Goal: Information Seeking & Learning: Find specific fact

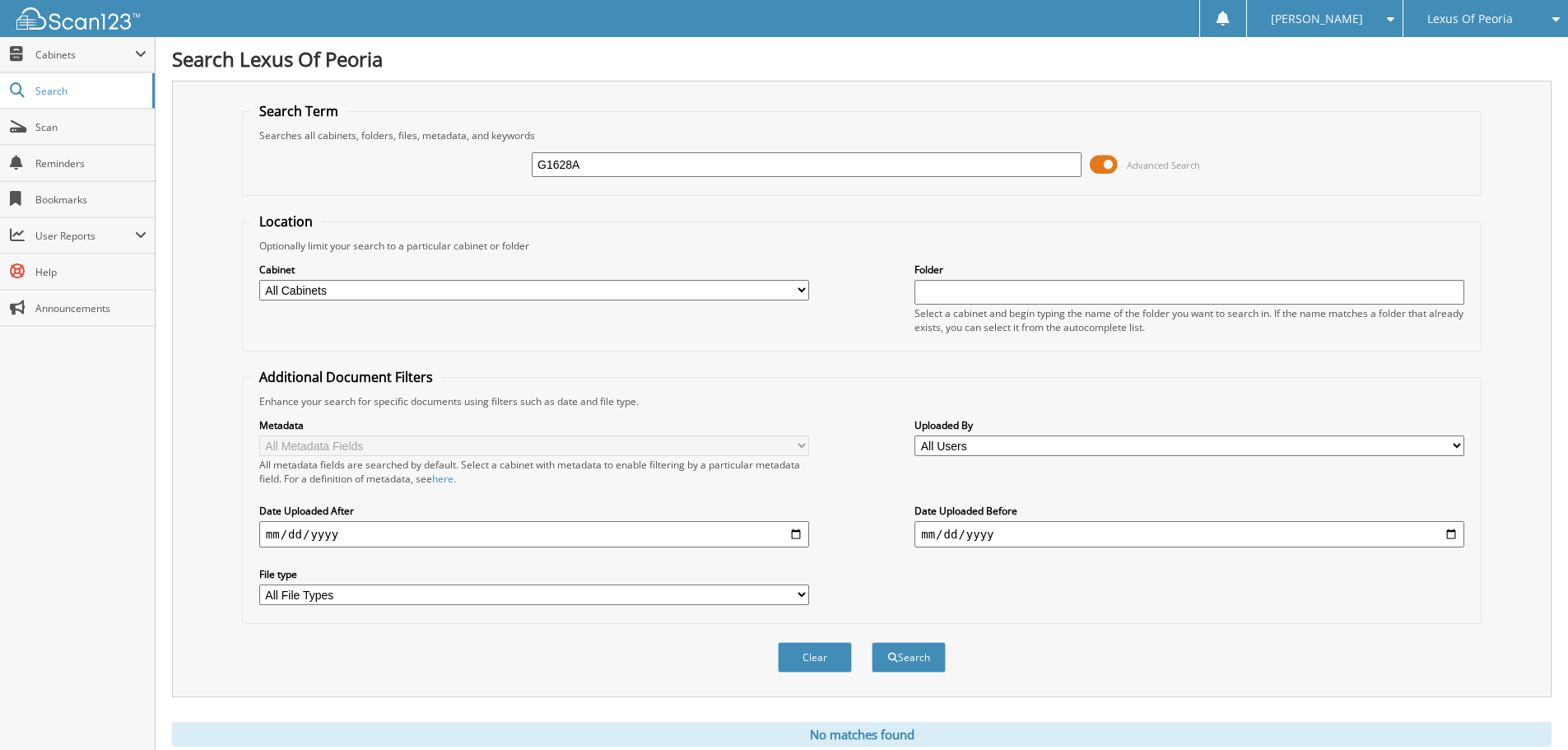
click at [1489, 24] on span "Lexus Of Peoria" at bounding box center [1470, 18] width 85 height 10
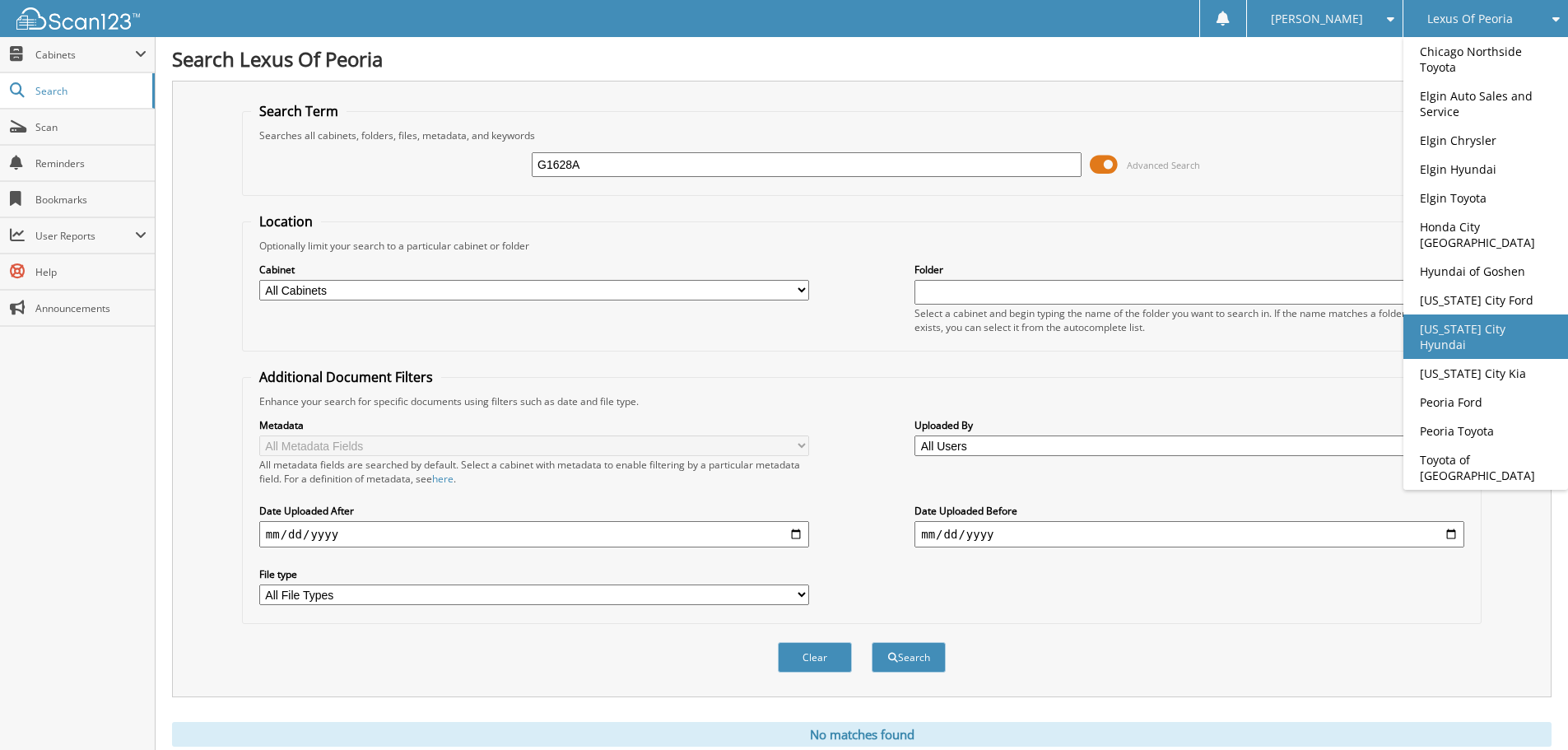
click at [1441, 317] on link "[US_STATE] City Hyundai" at bounding box center [1485, 336] width 164 height 44
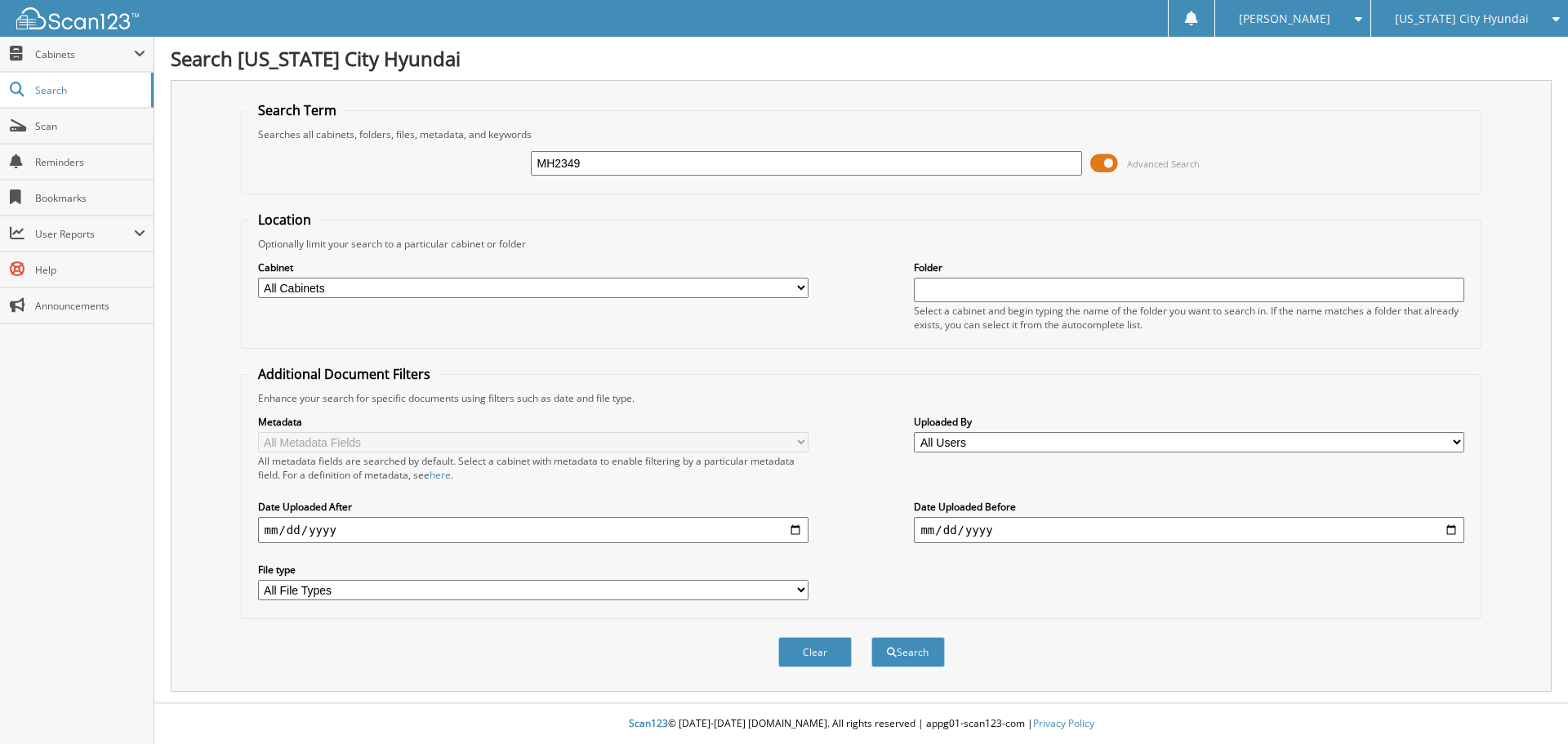
type input "MH2349"
click at [871, 637] on button "Search" at bounding box center [908, 652] width 74 height 31
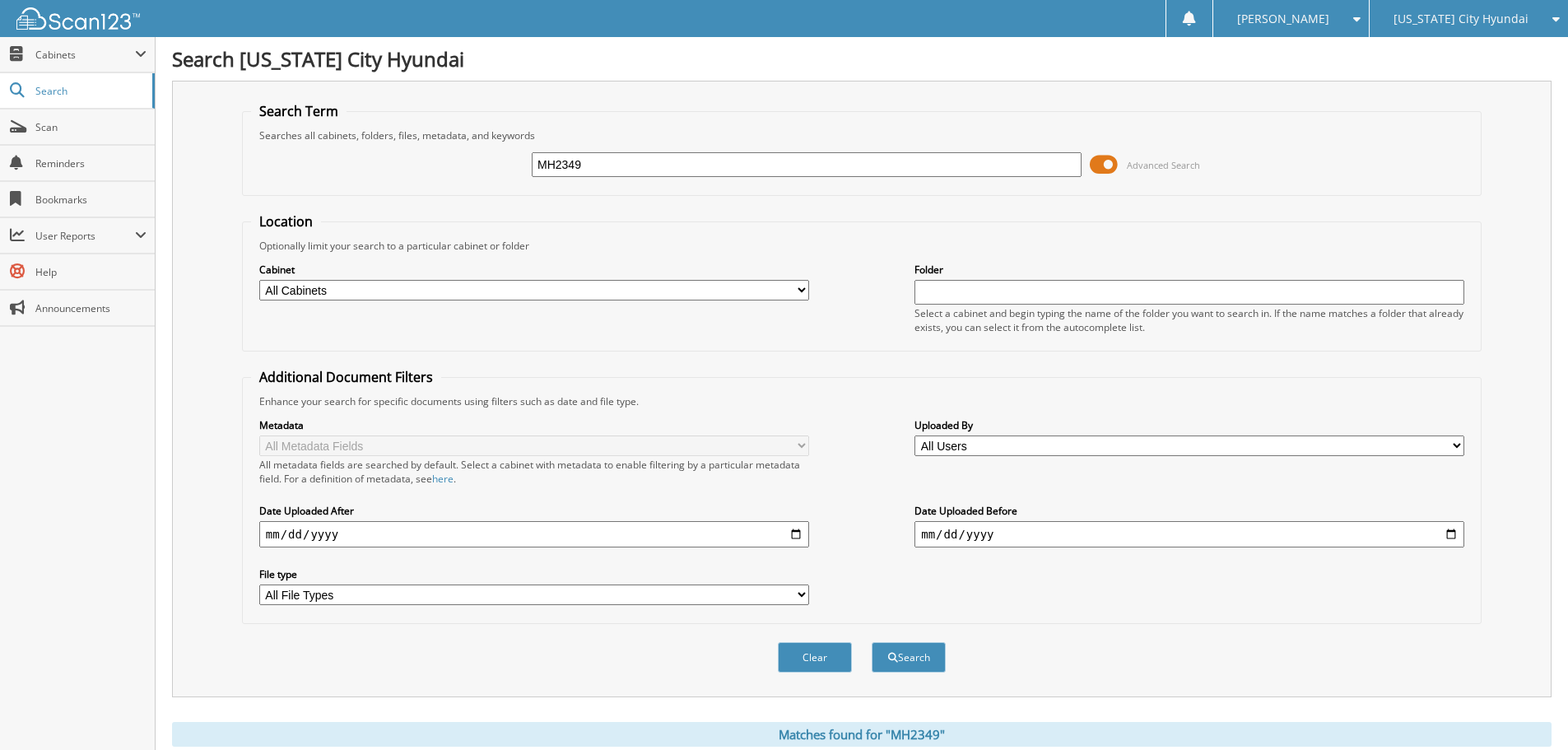
drag, startPoint x: 516, startPoint y: 158, endPoint x: 479, endPoint y: 146, distance: 38.9
click at [479, 147] on div "MH2349 Advanced Search" at bounding box center [861, 164] width 1221 height 44
type input "MH2228"
click at [872, 642] on button "Search" at bounding box center [909, 657] width 74 height 31
drag, startPoint x: 617, startPoint y: 170, endPoint x: 488, endPoint y: 155, distance: 129.9
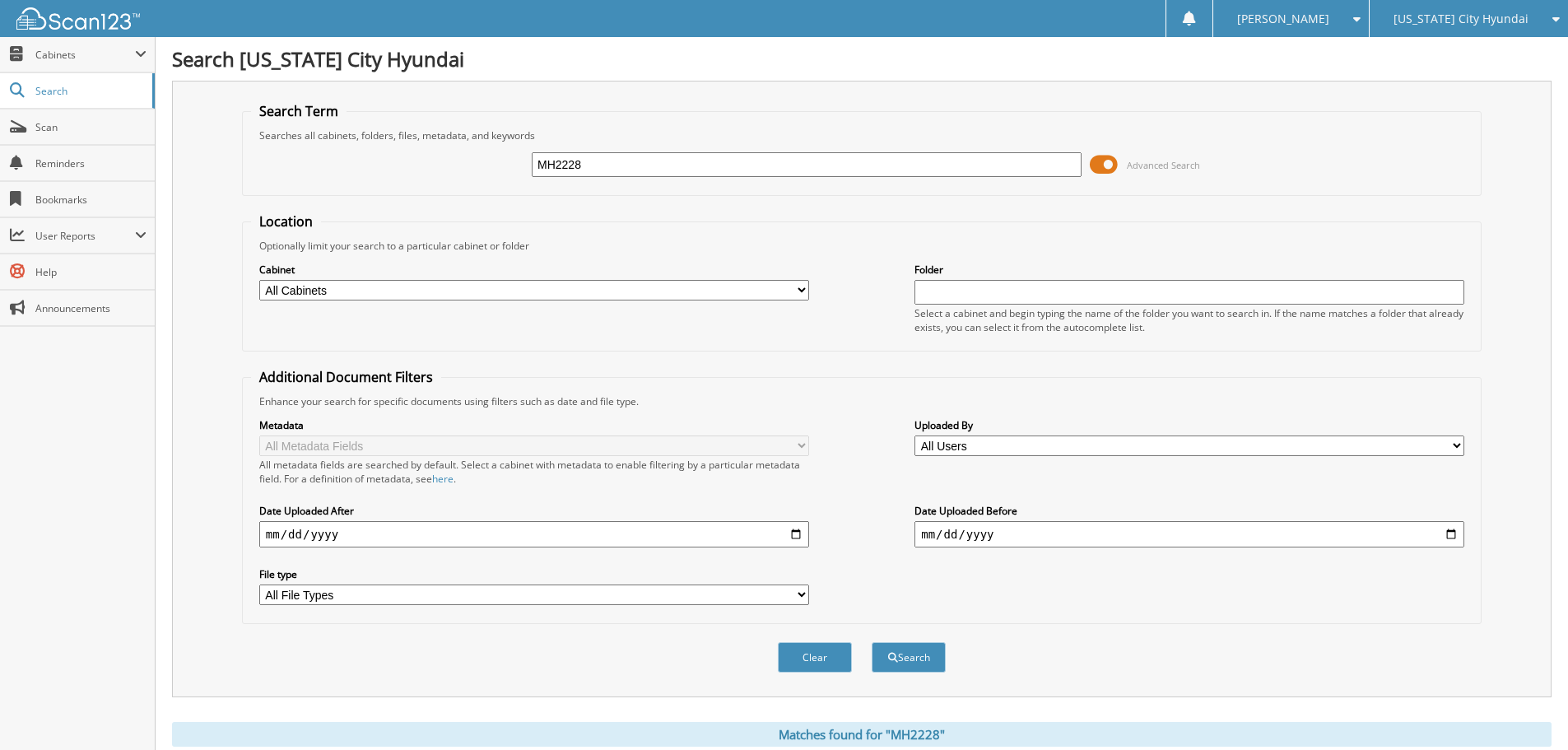
click at [488, 155] on div "MH2228 Advanced Search" at bounding box center [861, 164] width 1221 height 44
type input "MH2353"
click at [872, 642] on button "Search" at bounding box center [909, 657] width 74 height 31
drag, startPoint x: 518, startPoint y: 163, endPoint x: 483, endPoint y: 162, distance: 35.0
click at [483, 162] on div "MH2353 Advanced Search" at bounding box center [861, 164] width 1221 height 44
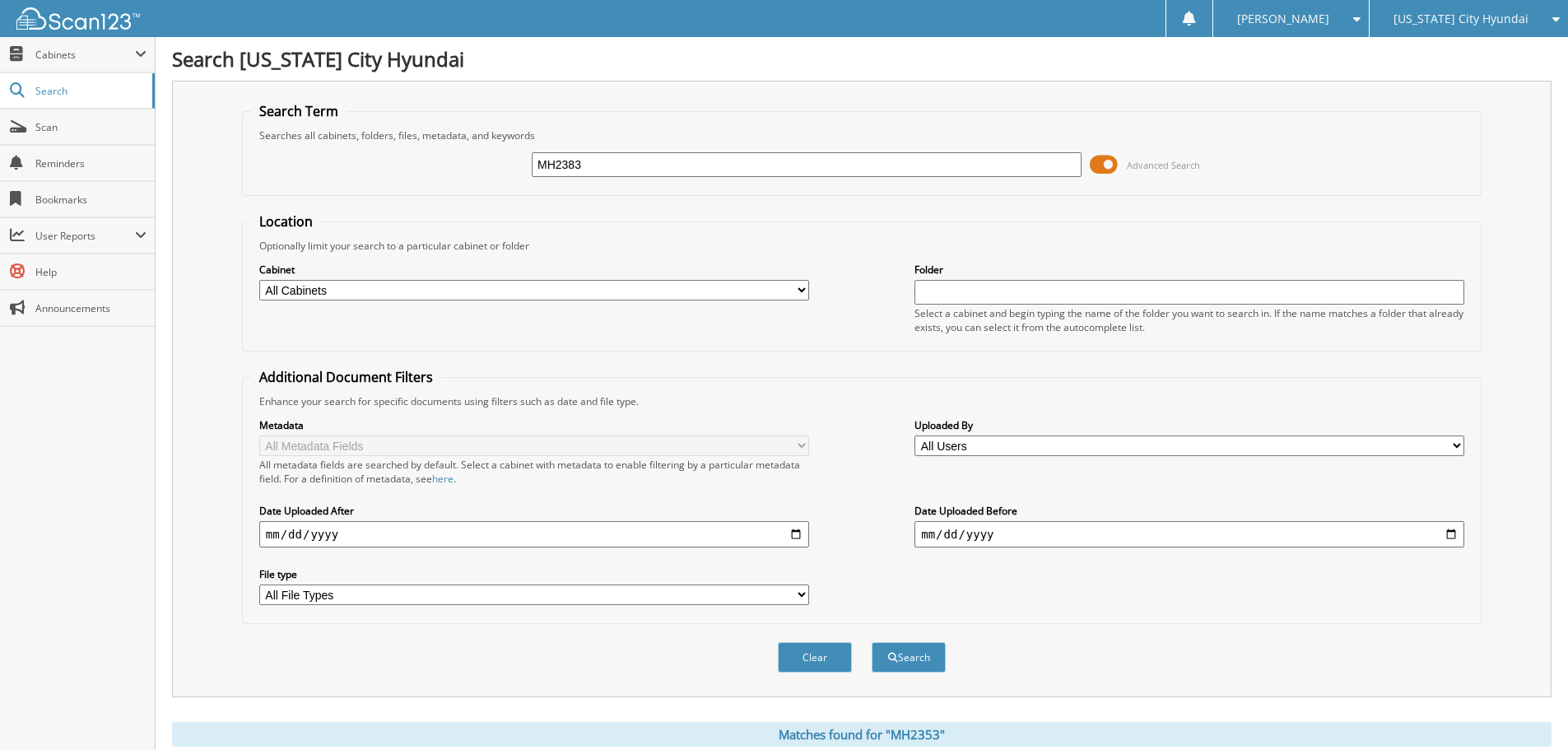
type input "MH2383"
click at [872, 642] on button "Search" at bounding box center [909, 657] width 74 height 31
drag, startPoint x: 586, startPoint y: 157, endPoint x: 483, endPoint y: 156, distance: 103.0
click at [483, 156] on div "MH2383 Advanced Search" at bounding box center [861, 164] width 1221 height 44
type input "MH2319"
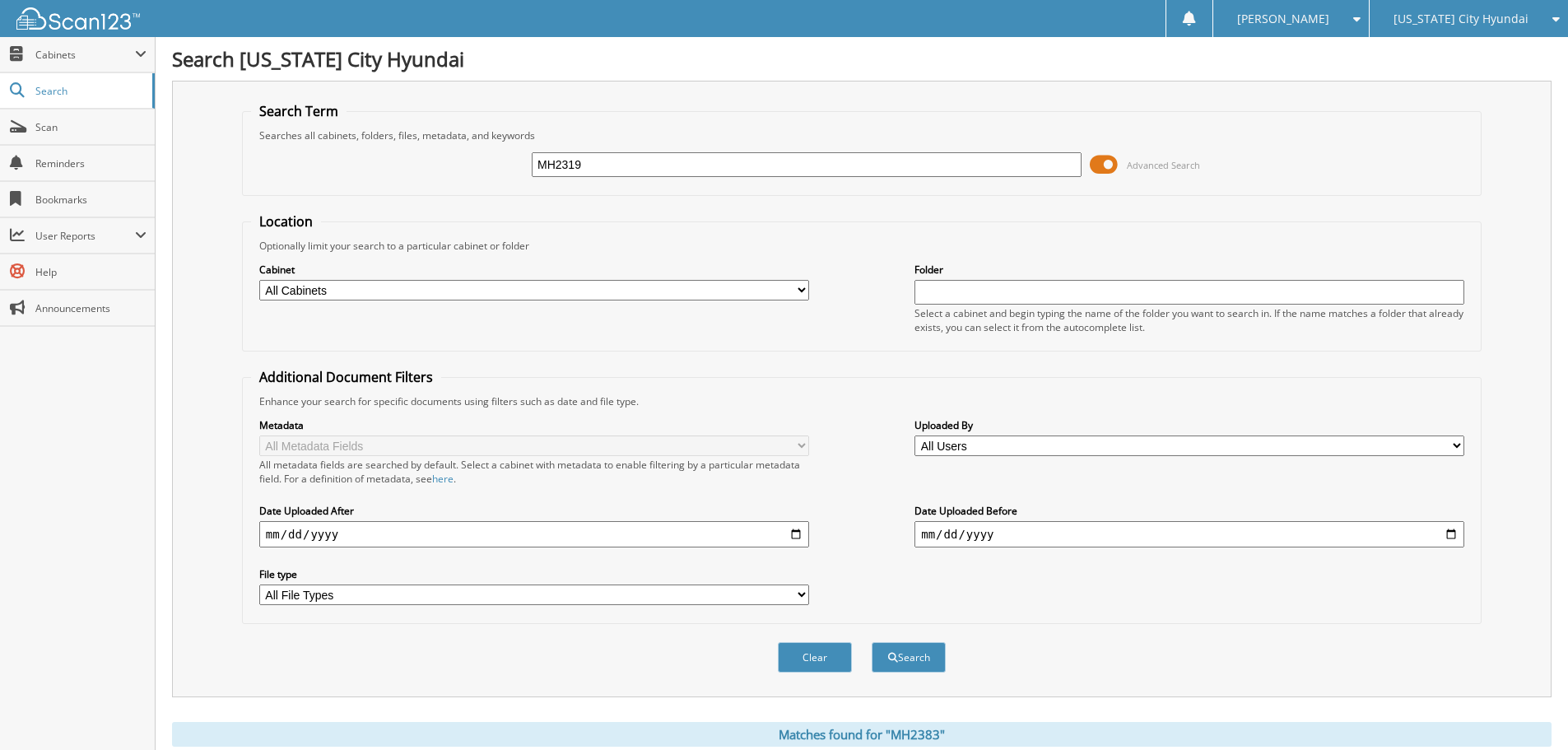
click at [872, 642] on button "Search" at bounding box center [909, 657] width 74 height 31
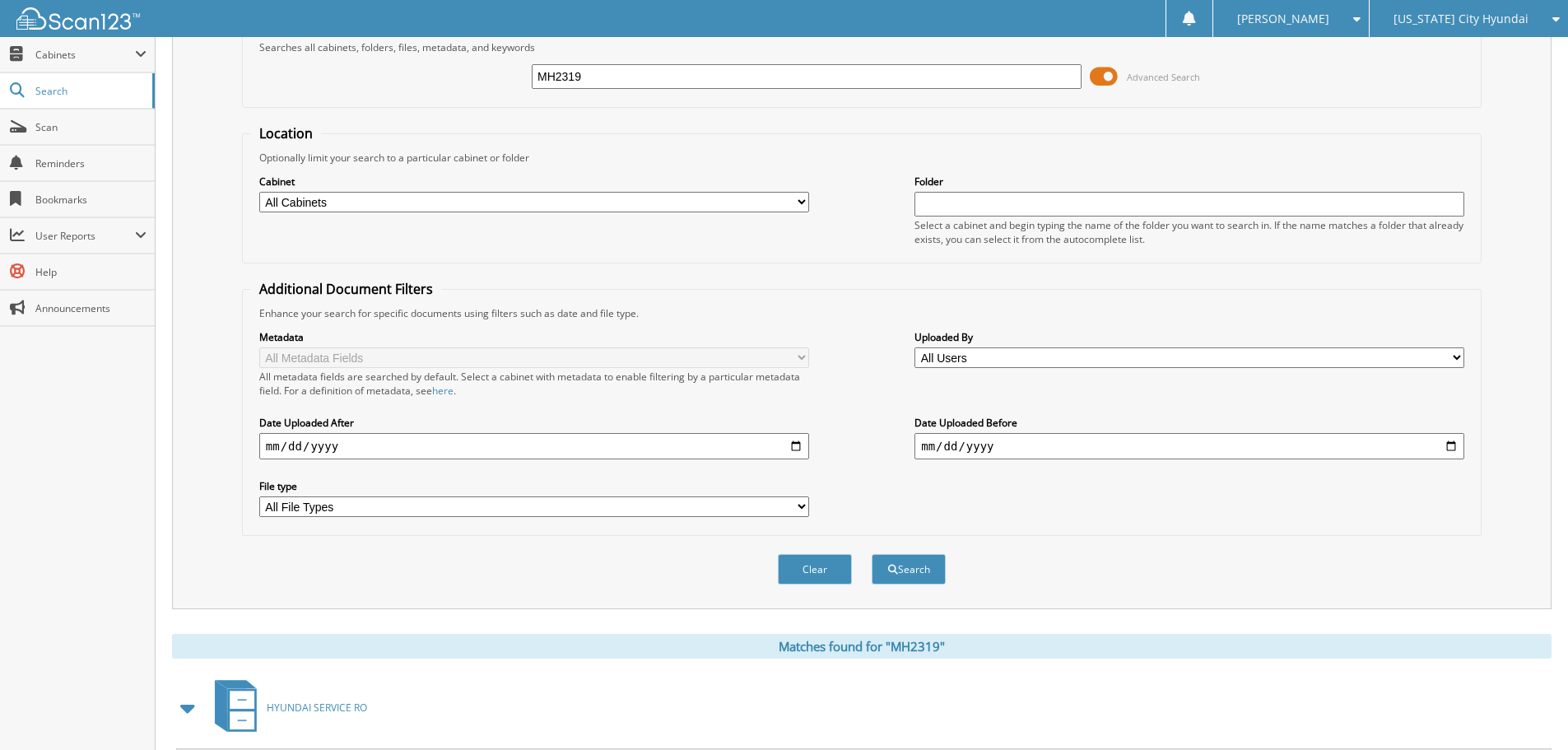
scroll to position [39, 0]
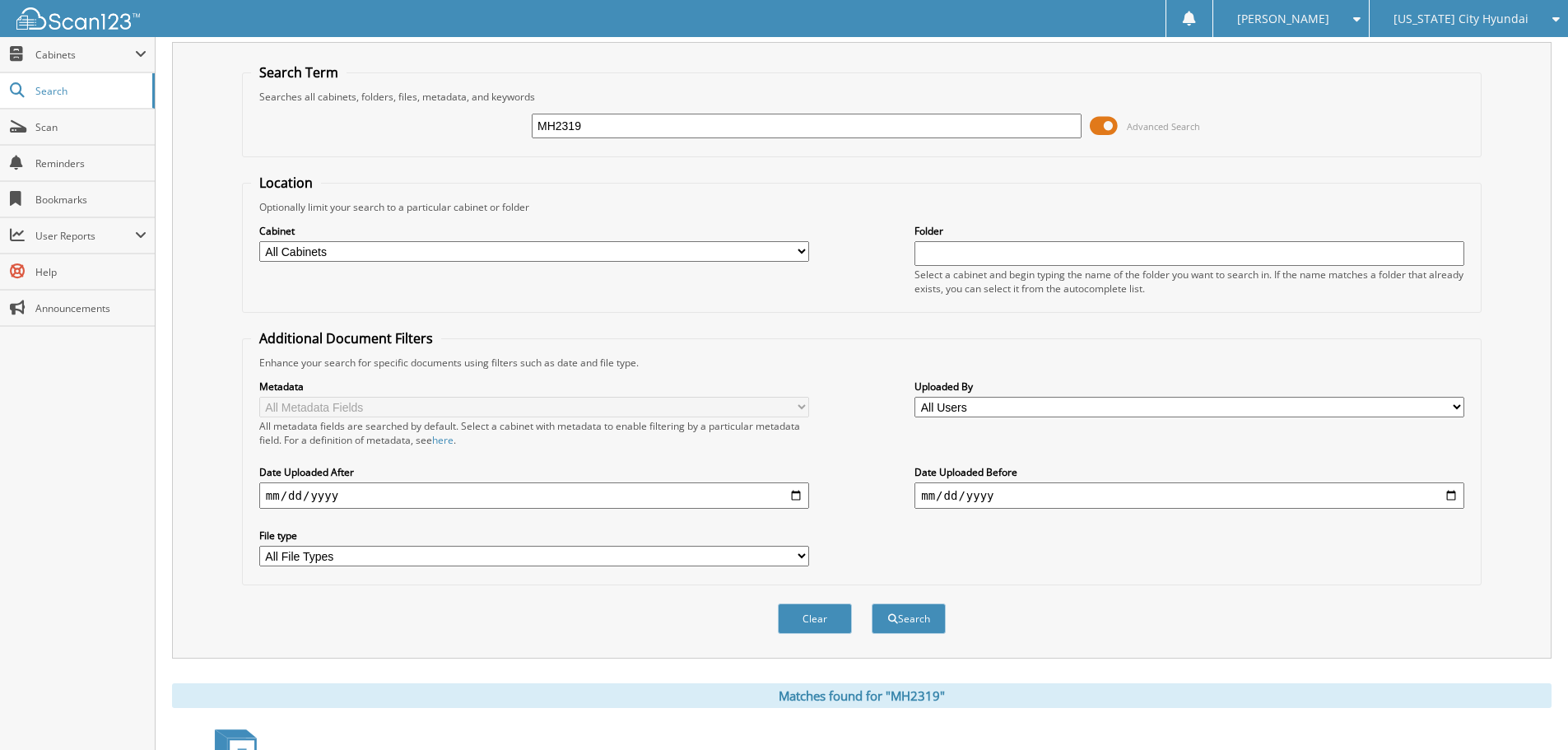
drag, startPoint x: 601, startPoint y: 122, endPoint x: 477, endPoint y: 116, distance: 124.1
click at [477, 116] on div "MH2319 Advanced Search" at bounding box center [861, 125] width 1221 height 44
type input "P40680"
click at [872, 603] on button "Search" at bounding box center [909, 618] width 74 height 31
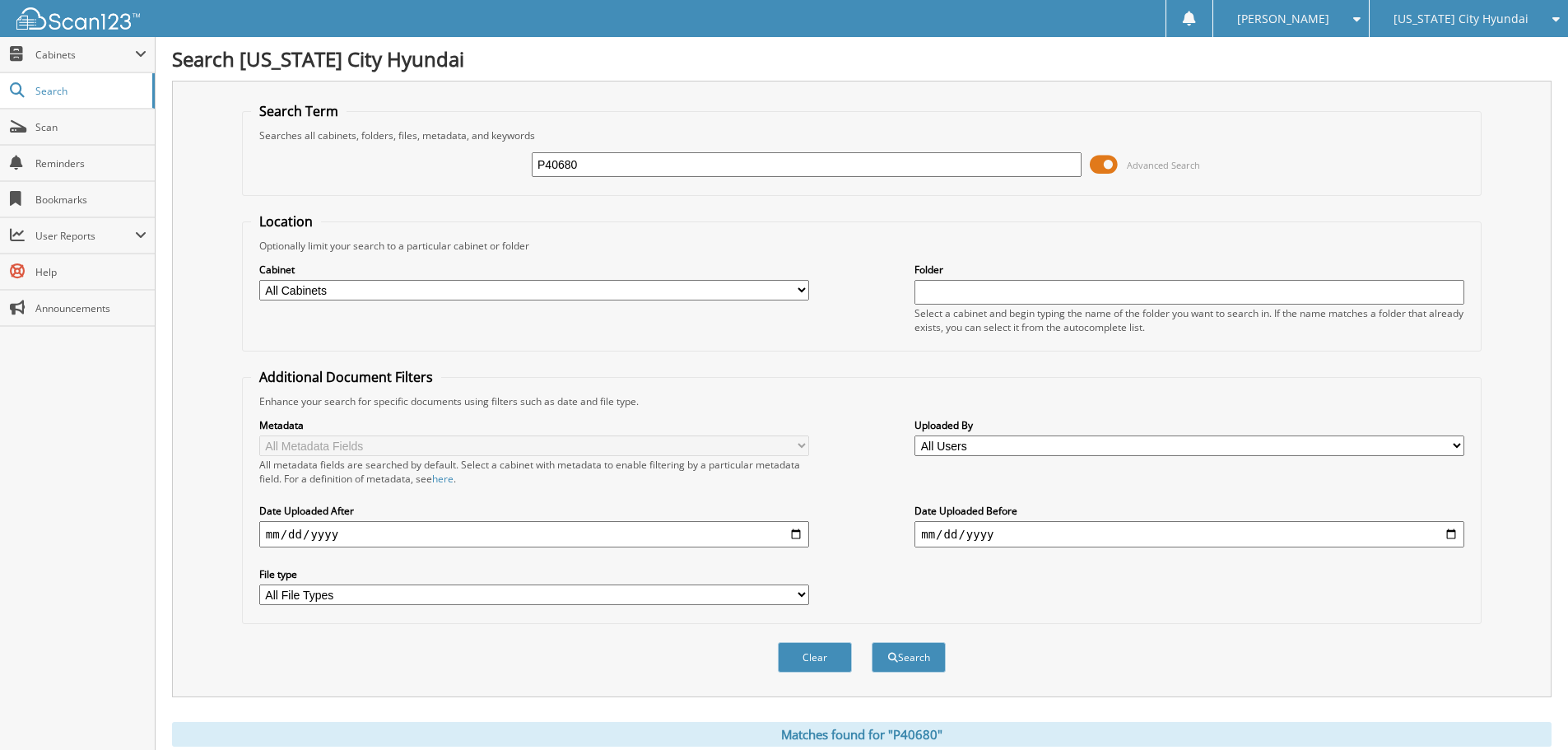
drag, startPoint x: 599, startPoint y: 164, endPoint x: 453, endPoint y: 132, distance: 149.5
click at [457, 136] on fieldset "Search Term Searches all cabinets, folders, files, metadata, and keywords P4068…" at bounding box center [862, 148] width 1239 height 94
type input "DMH2224A"
click at [872, 642] on button "Search" at bounding box center [909, 657] width 74 height 31
drag, startPoint x: 607, startPoint y: 173, endPoint x: 459, endPoint y: 153, distance: 149.3
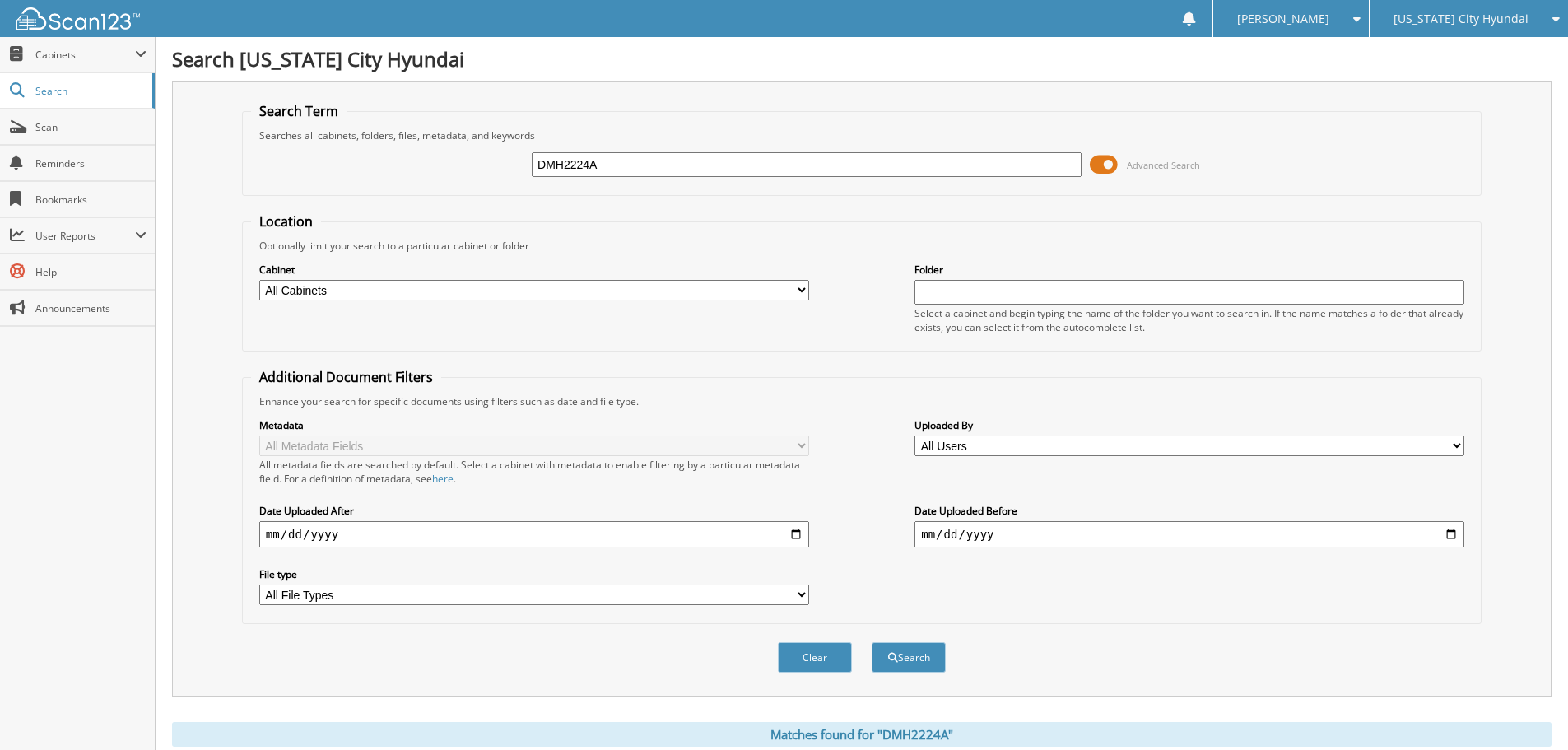
click at [459, 153] on div "DMH2224A Advanced Search" at bounding box center [861, 164] width 1221 height 44
type input "P40689A"
click at [872, 642] on button "Search" at bounding box center [909, 657] width 74 height 31
drag, startPoint x: 580, startPoint y: 160, endPoint x: 506, endPoint y: 153, distance: 74.3
click at [510, 161] on div "P40689A Advanced Search" at bounding box center [861, 164] width 1221 height 44
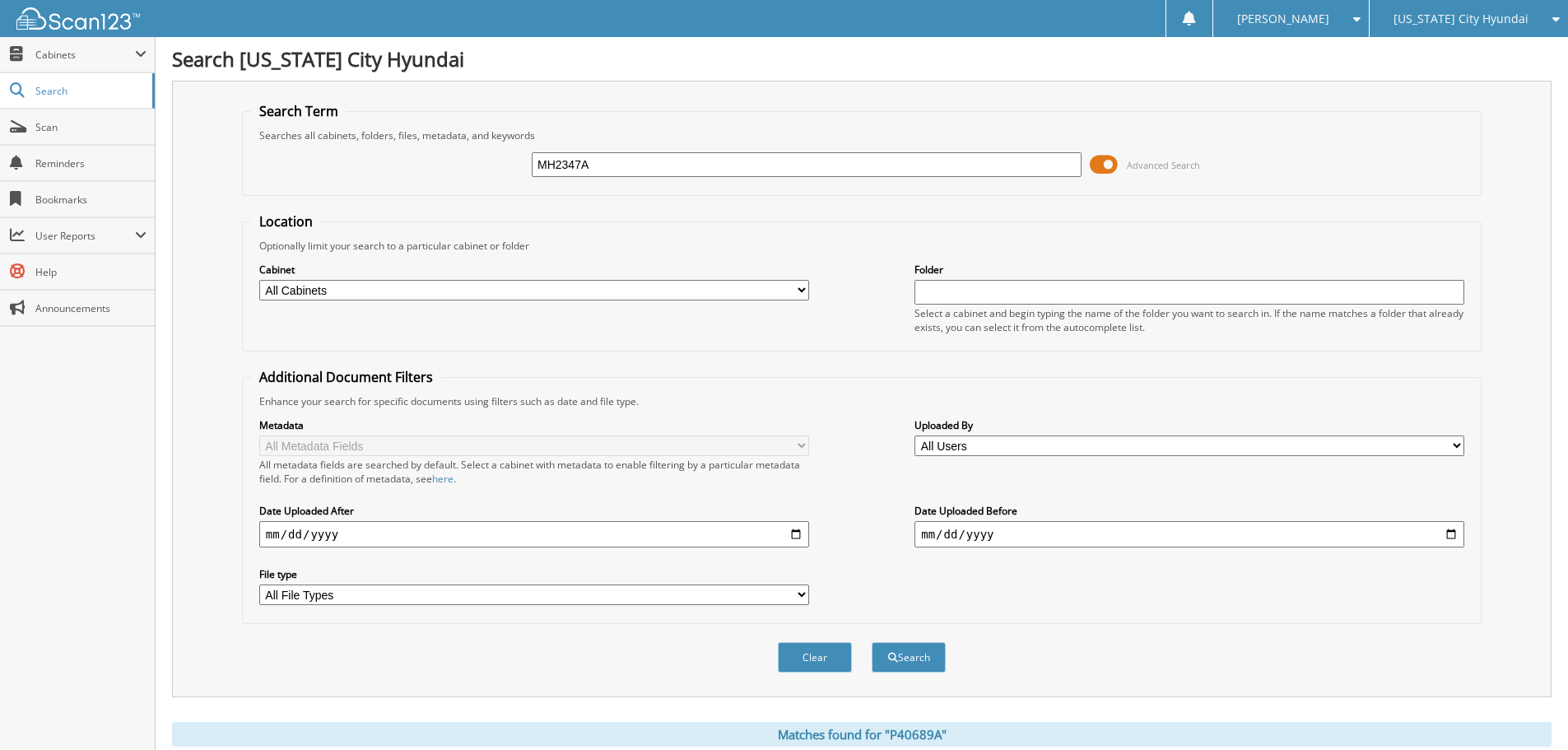
type input "MH2347A"
click at [872, 642] on button "Search" at bounding box center [909, 657] width 74 height 31
drag, startPoint x: 579, startPoint y: 169, endPoint x: 511, endPoint y: 169, distance: 68.0
click at [511, 169] on div "MH2347A Advanced Search" at bounding box center [861, 164] width 1221 height 44
type input "P40668"
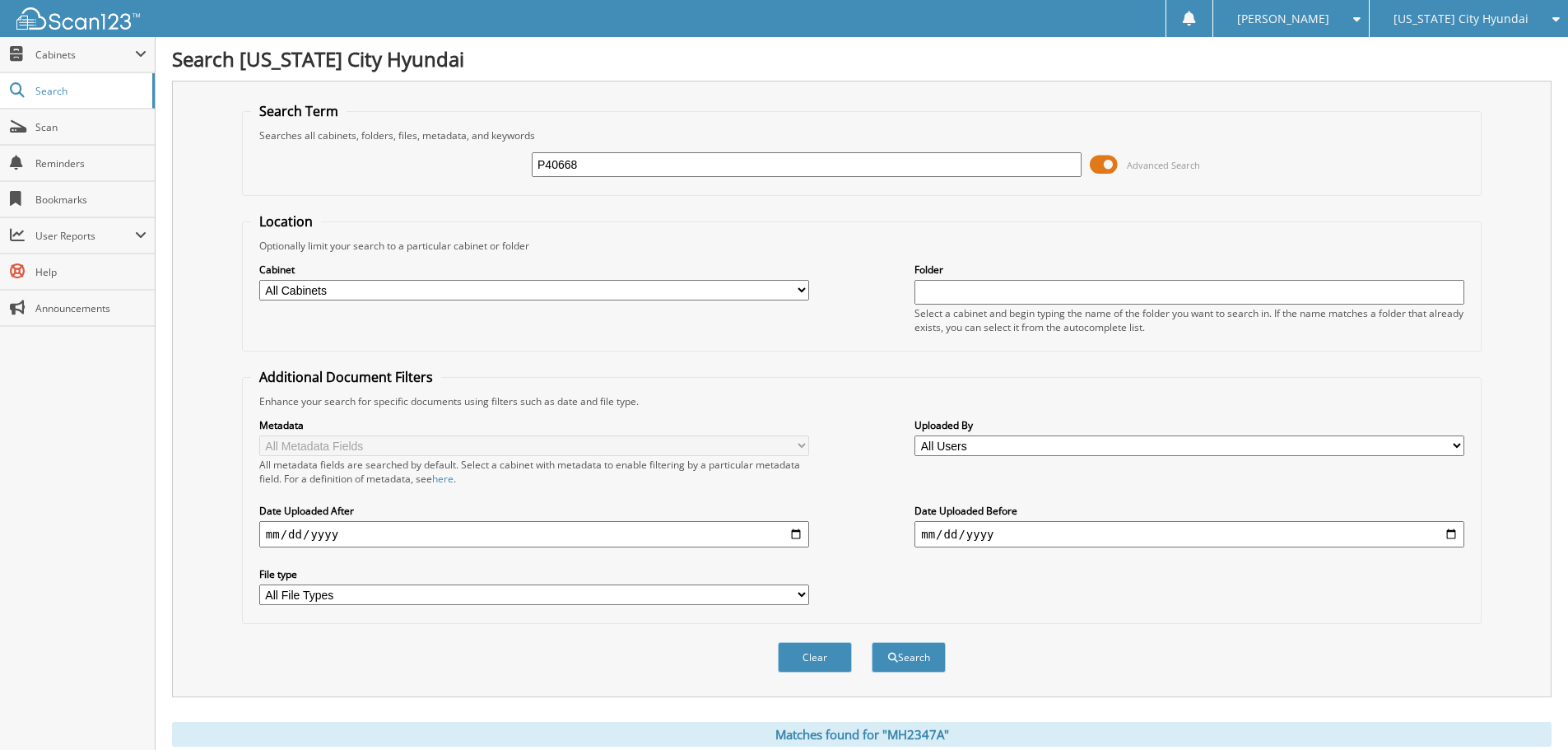
click at [872, 642] on button "Search" at bounding box center [909, 657] width 74 height 31
drag, startPoint x: 599, startPoint y: 164, endPoint x: 479, endPoint y: 159, distance: 120.1
click at [479, 159] on div "P40668 Advanced Search" at bounding box center [861, 164] width 1221 height 44
type input "DMH2290A"
click at [872, 642] on button "Search" at bounding box center [909, 657] width 74 height 31
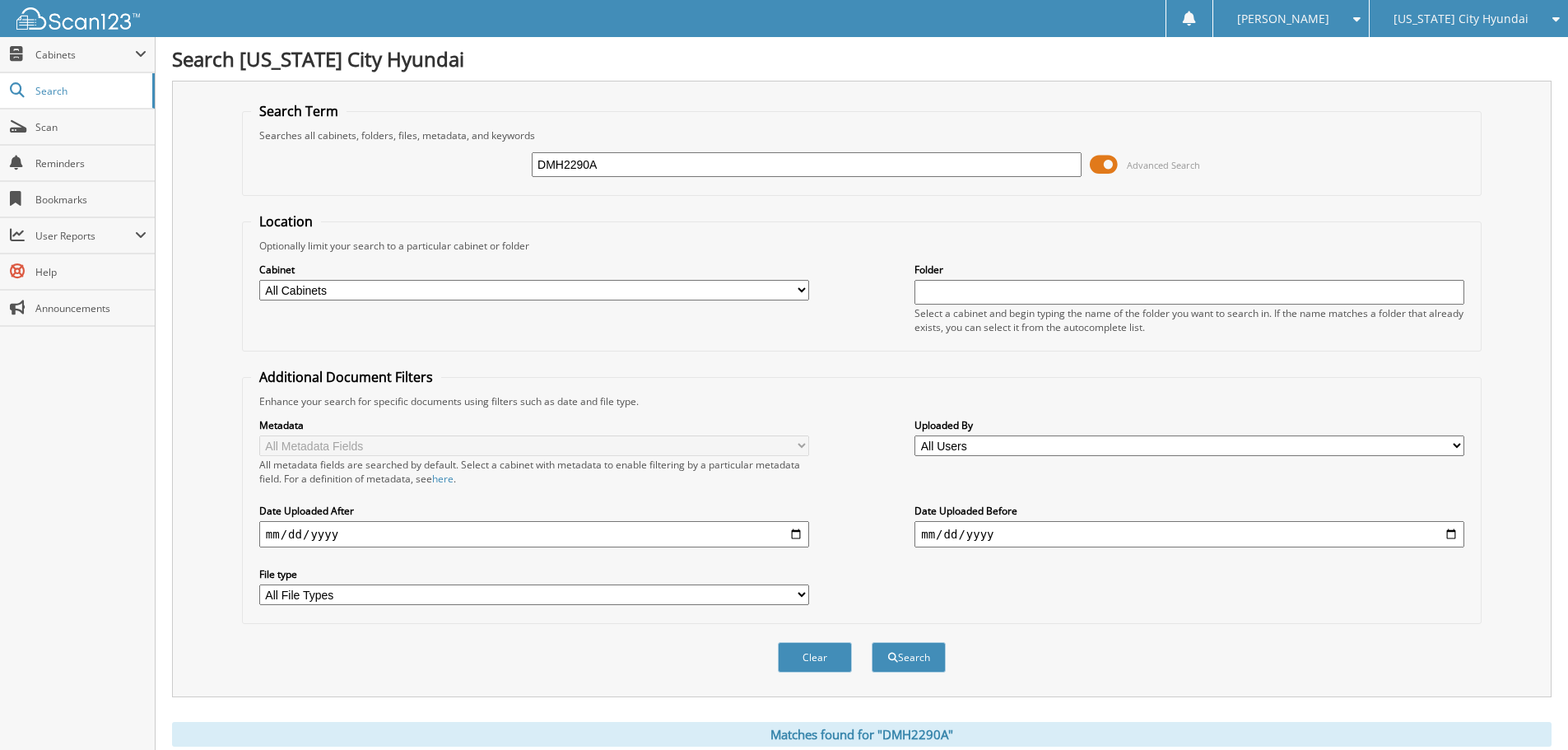
click at [1470, 14] on span "[US_STATE] City Hyundai" at bounding box center [1461, 18] width 135 height 10
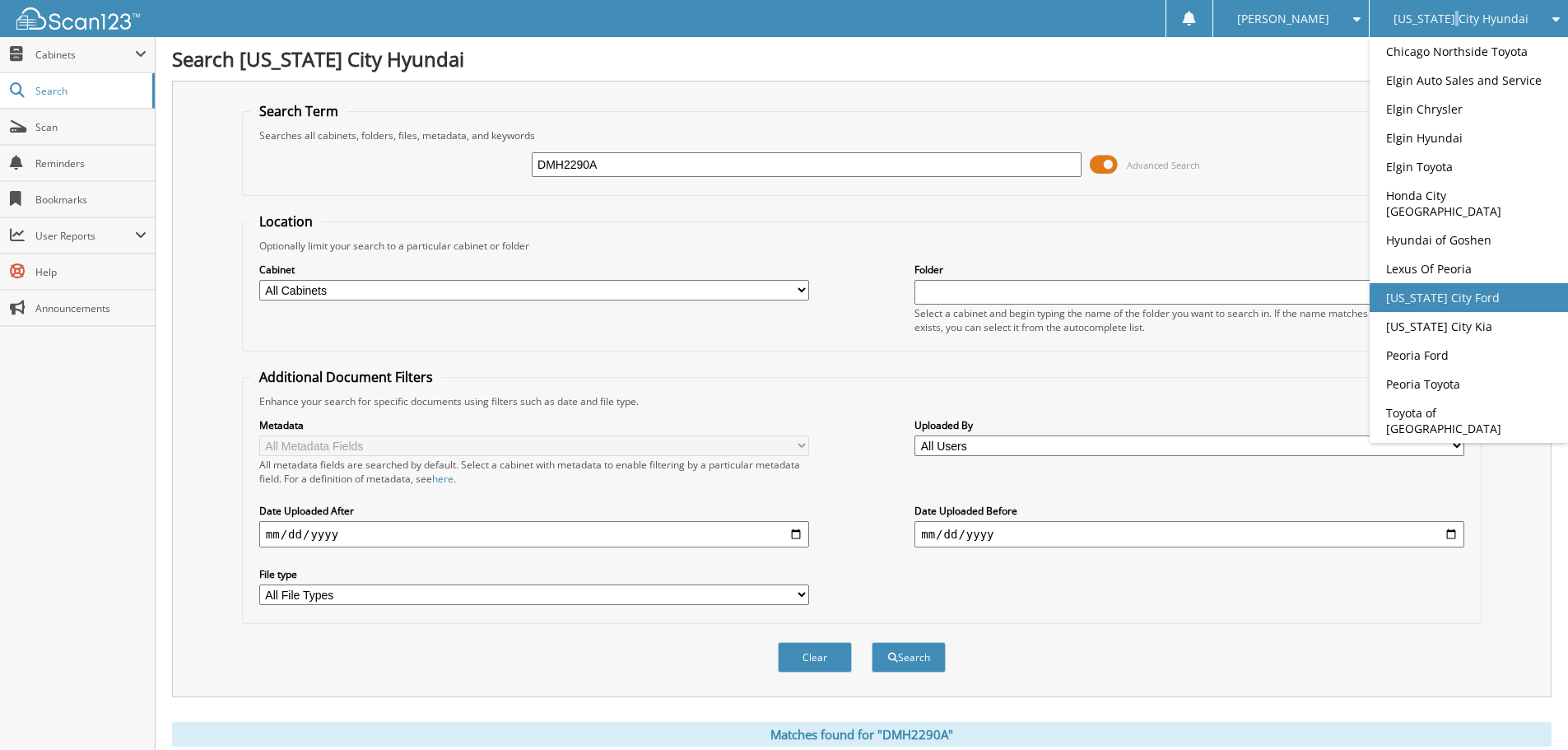
click at [1422, 286] on link "[US_STATE] City Ford" at bounding box center [1468, 298] width 198 height 29
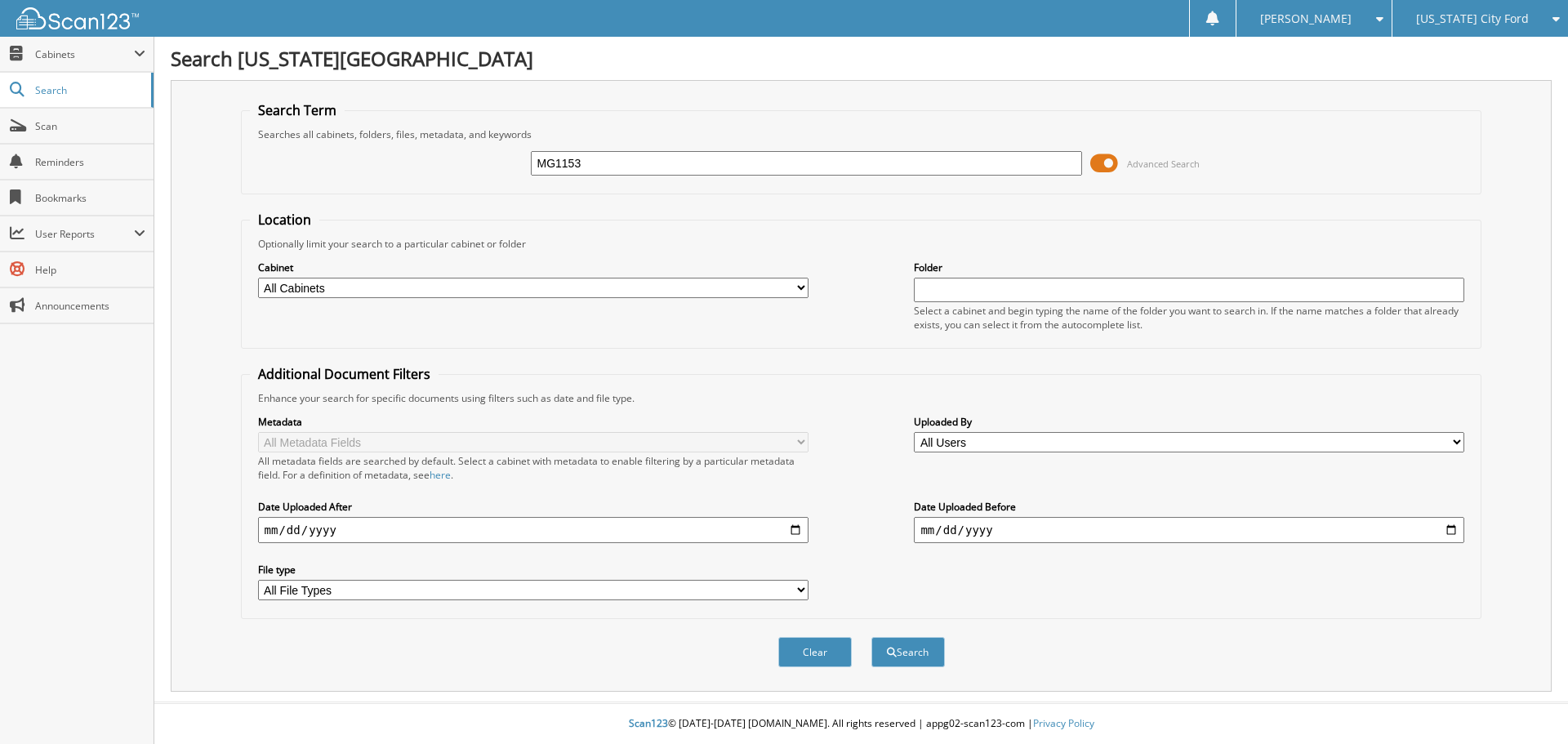
type input "MG1153"
click at [871, 637] on button "Search" at bounding box center [908, 652] width 74 height 31
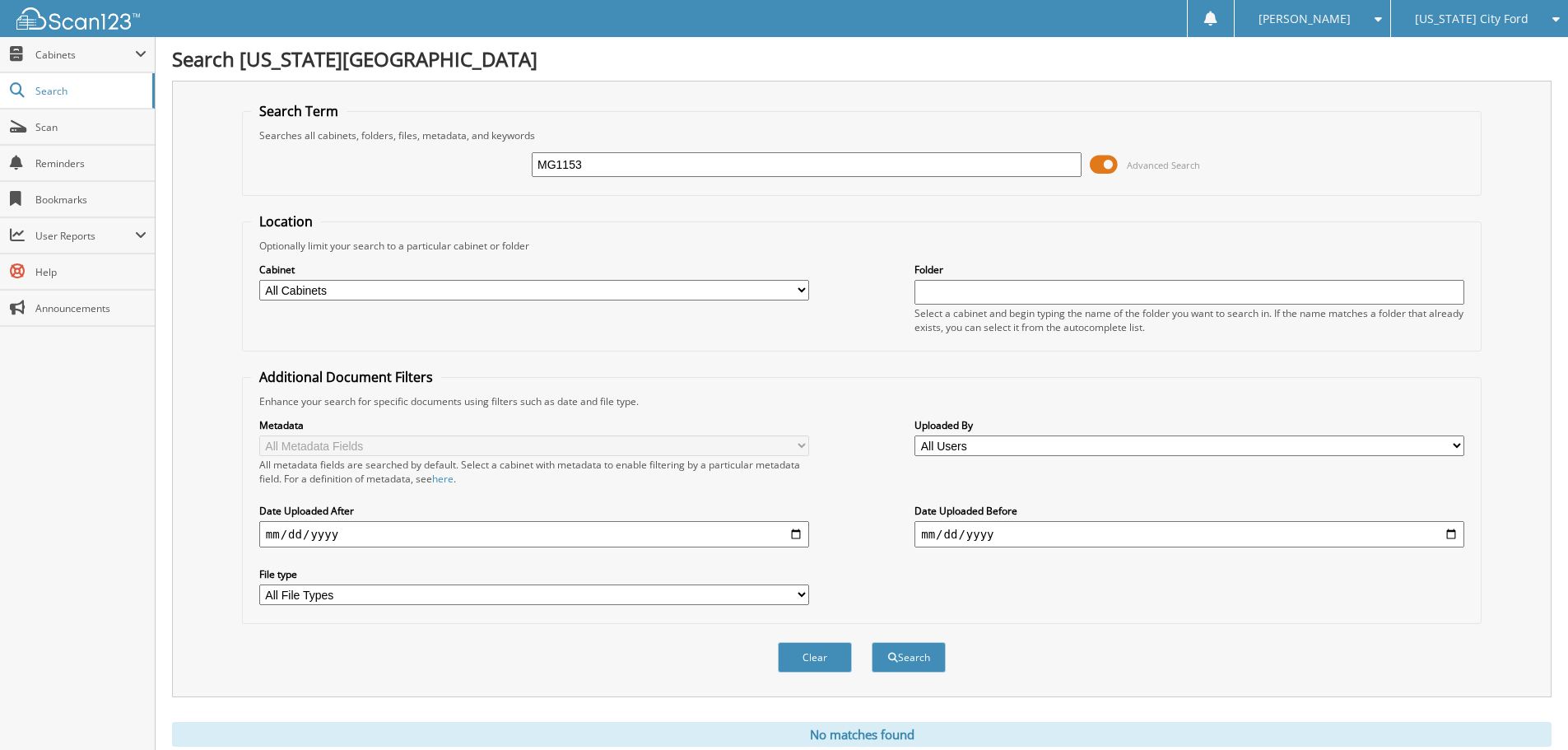
drag, startPoint x: 592, startPoint y: 169, endPoint x: 483, endPoint y: 157, distance: 109.7
click at [483, 157] on div "MG1153 Advanced Search" at bounding box center [861, 164] width 1221 height 44
type input "MF1153"
click at [872, 642] on button "Search" at bounding box center [909, 657] width 74 height 31
drag, startPoint x: 614, startPoint y: 174, endPoint x: 506, endPoint y: 166, distance: 108.3
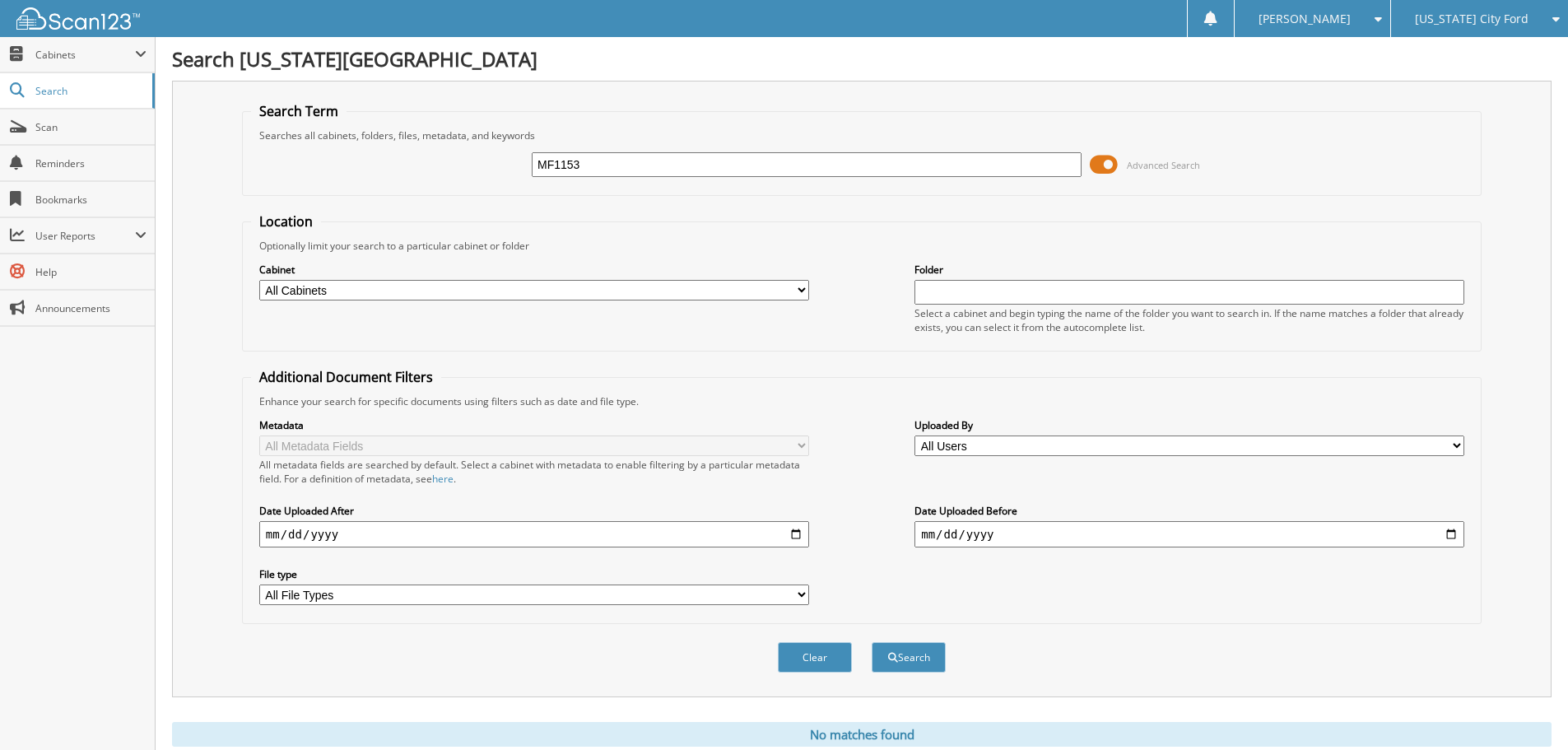
click at [506, 166] on div "MF1153 Advanced Search" at bounding box center [861, 164] width 1221 height 44
type input "MF1365"
click at [872, 642] on button "Search" at bounding box center [909, 657] width 74 height 31
drag, startPoint x: 542, startPoint y: 179, endPoint x: 470, endPoint y: 155, distance: 75.9
click at [471, 161] on div "MF1365 Advanced Search" at bounding box center [861, 164] width 1221 height 44
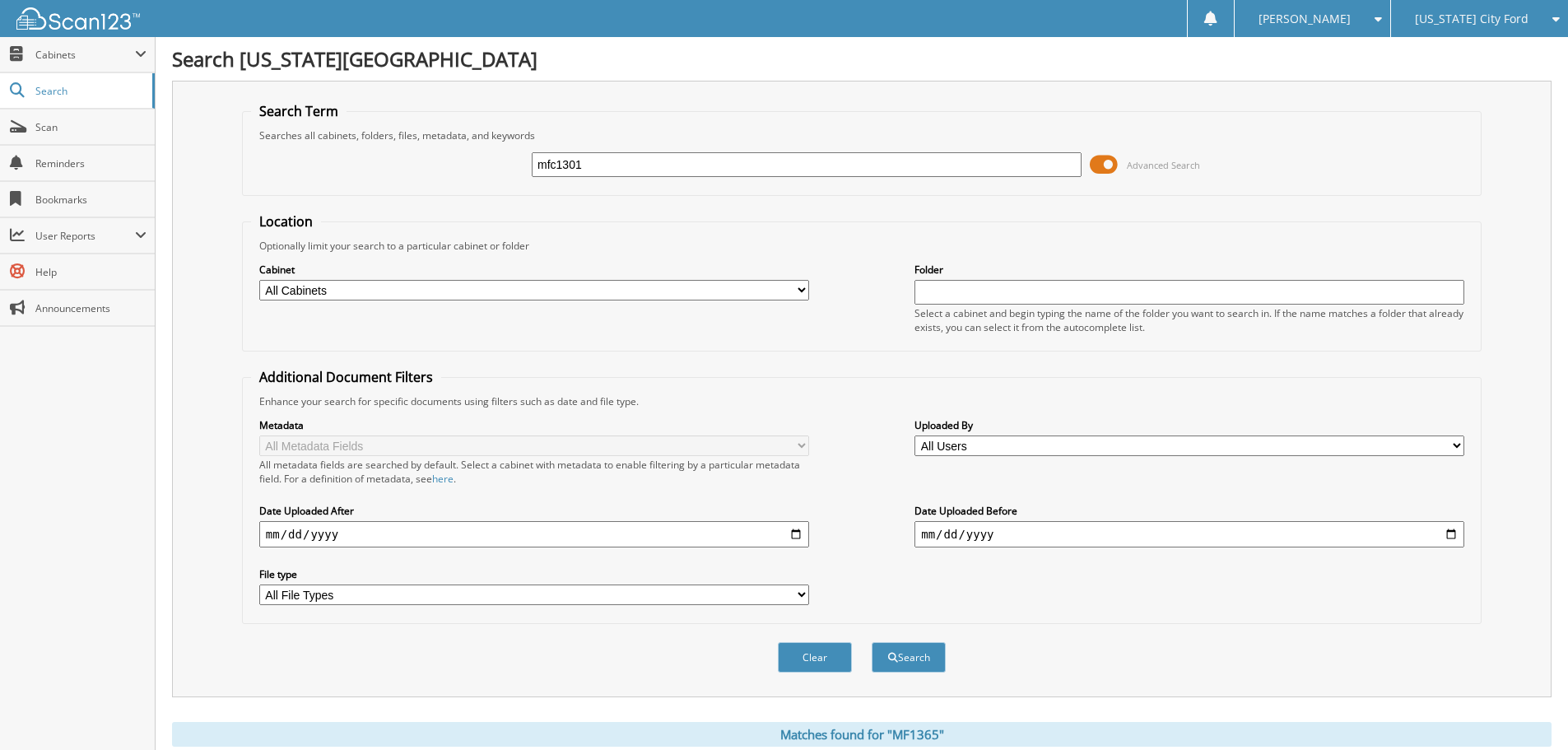
type input "mfc1301"
click at [872, 642] on button "Search" at bounding box center [909, 657] width 74 height 31
drag, startPoint x: 614, startPoint y: 164, endPoint x: 489, endPoint y: 157, distance: 125.2
click at [490, 158] on div "mfc1301 Advanced Search" at bounding box center [861, 164] width 1221 height 44
type input "MF1182A"
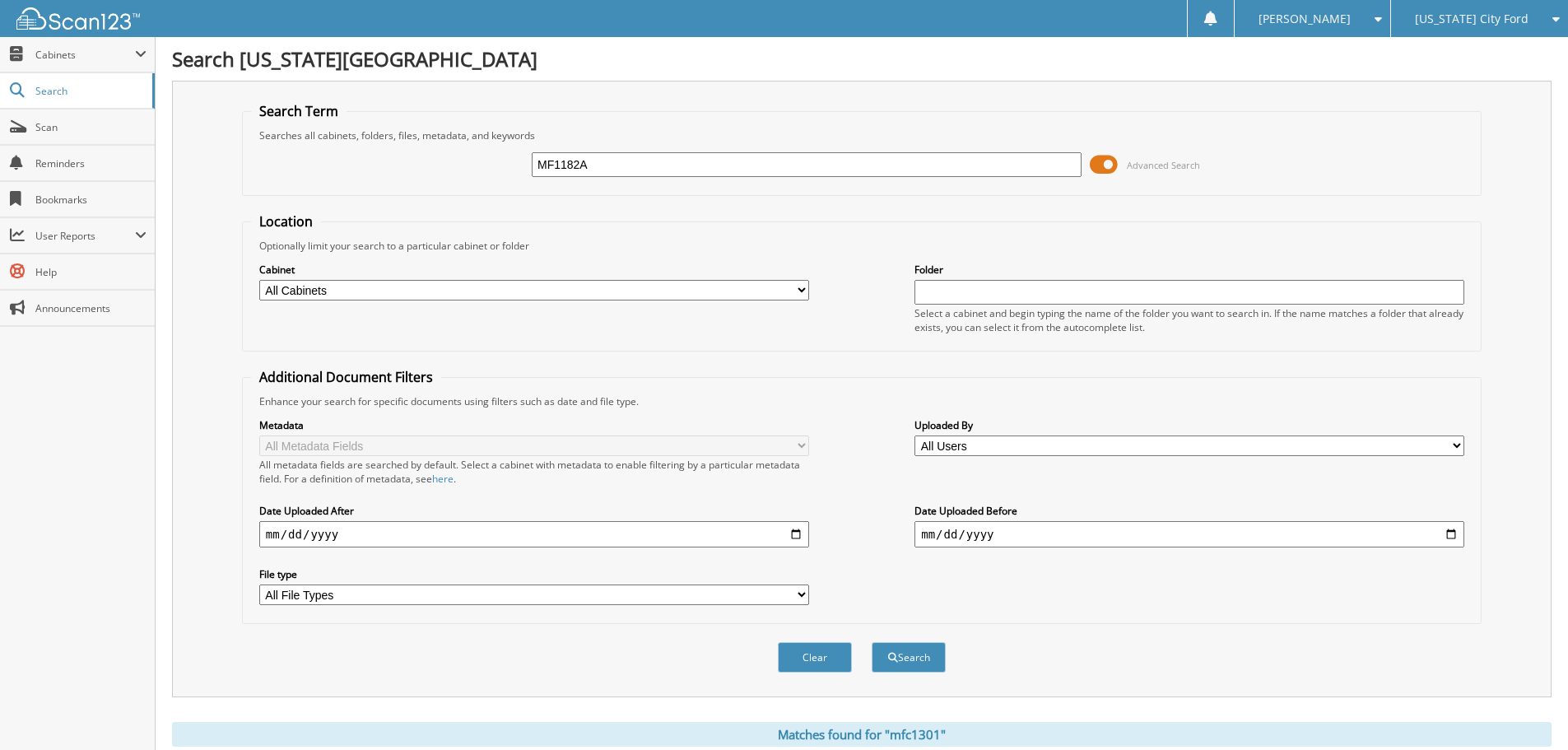
click at [872, 642] on button "Search" at bounding box center [909, 657] width 74 height 31
drag, startPoint x: 623, startPoint y: 163, endPoint x: 483, endPoint y: 156, distance: 140.2
click at [483, 156] on div "MF1182A Advanced Search" at bounding box center [861, 164] width 1221 height 44
type input "P1192A"
click at [872, 642] on button "Search" at bounding box center [909, 657] width 74 height 31
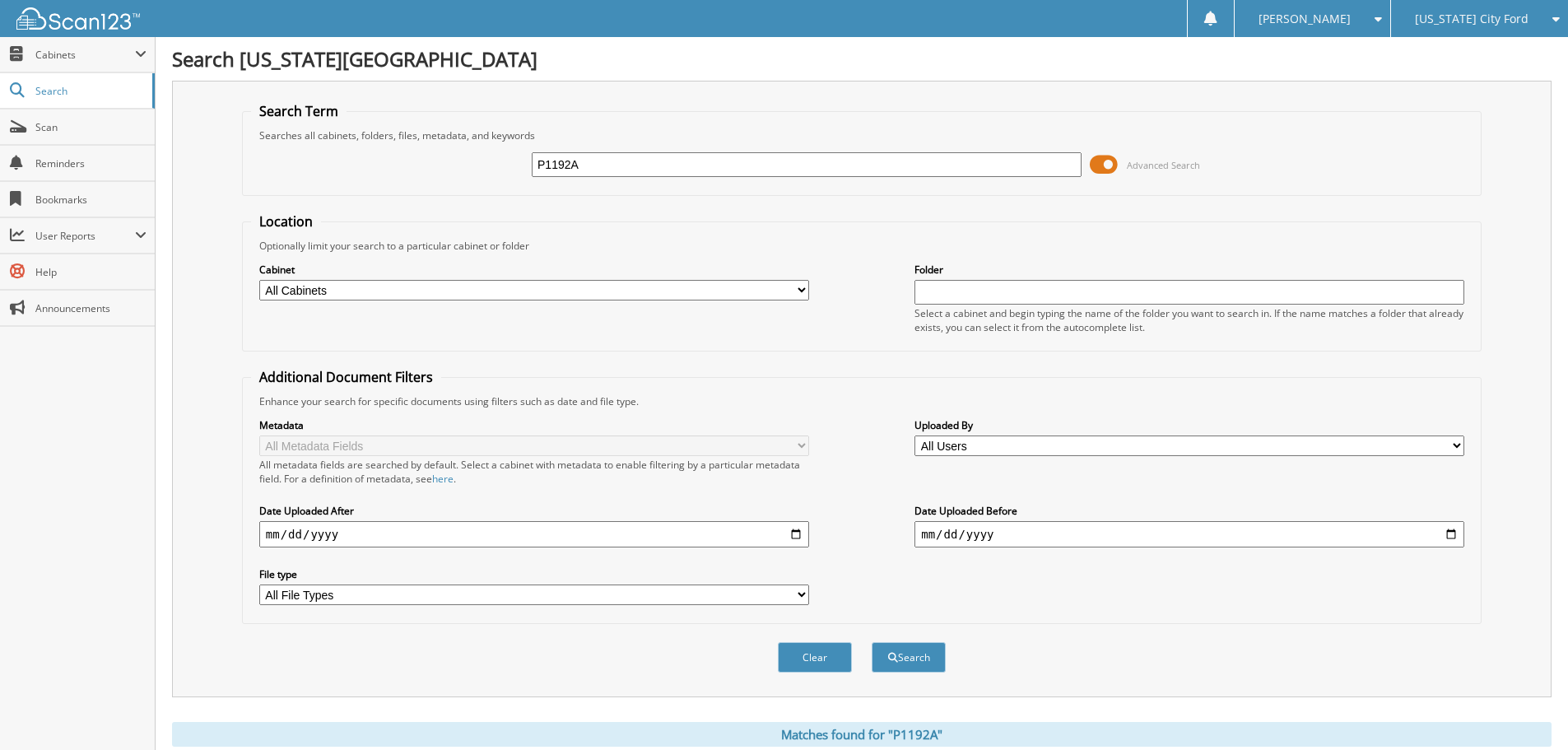
drag, startPoint x: 612, startPoint y: 163, endPoint x: 460, endPoint y: 155, distance: 152.2
click at [460, 155] on div "P1192A Advanced Search" at bounding box center [861, 164] width 1221 height 44
type input "P1205"
click at [872, 642] on button "Search" at bounding box center [909, 657] width 74 height 31
click at [1483, 24] on span "[US_STATE] City Ford" at bounding box center [1471, 18] width 113 height 10
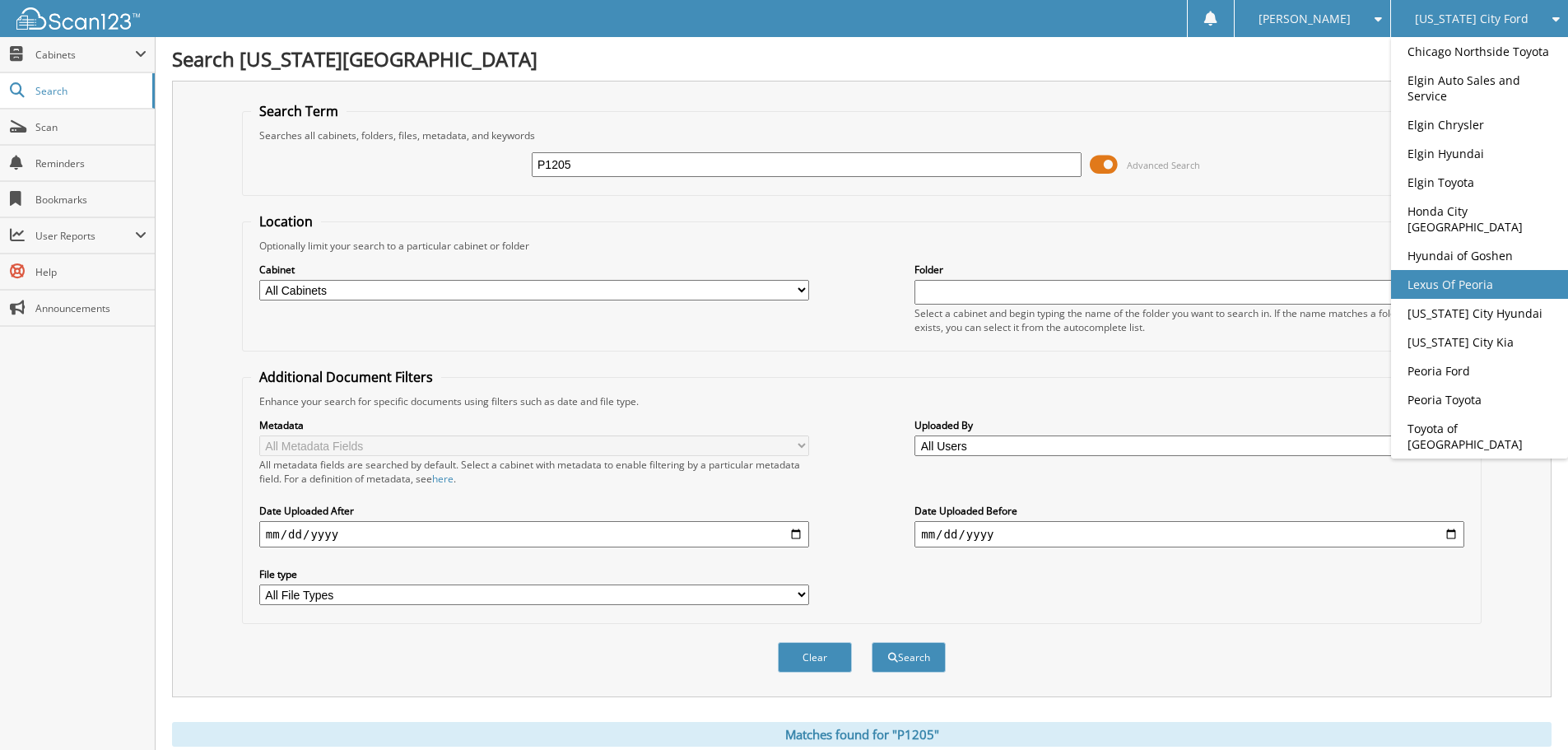
click at [1460, 286] on link "Lexus Of Peoria" at bounding box center [1479, 284] width 177 height 29
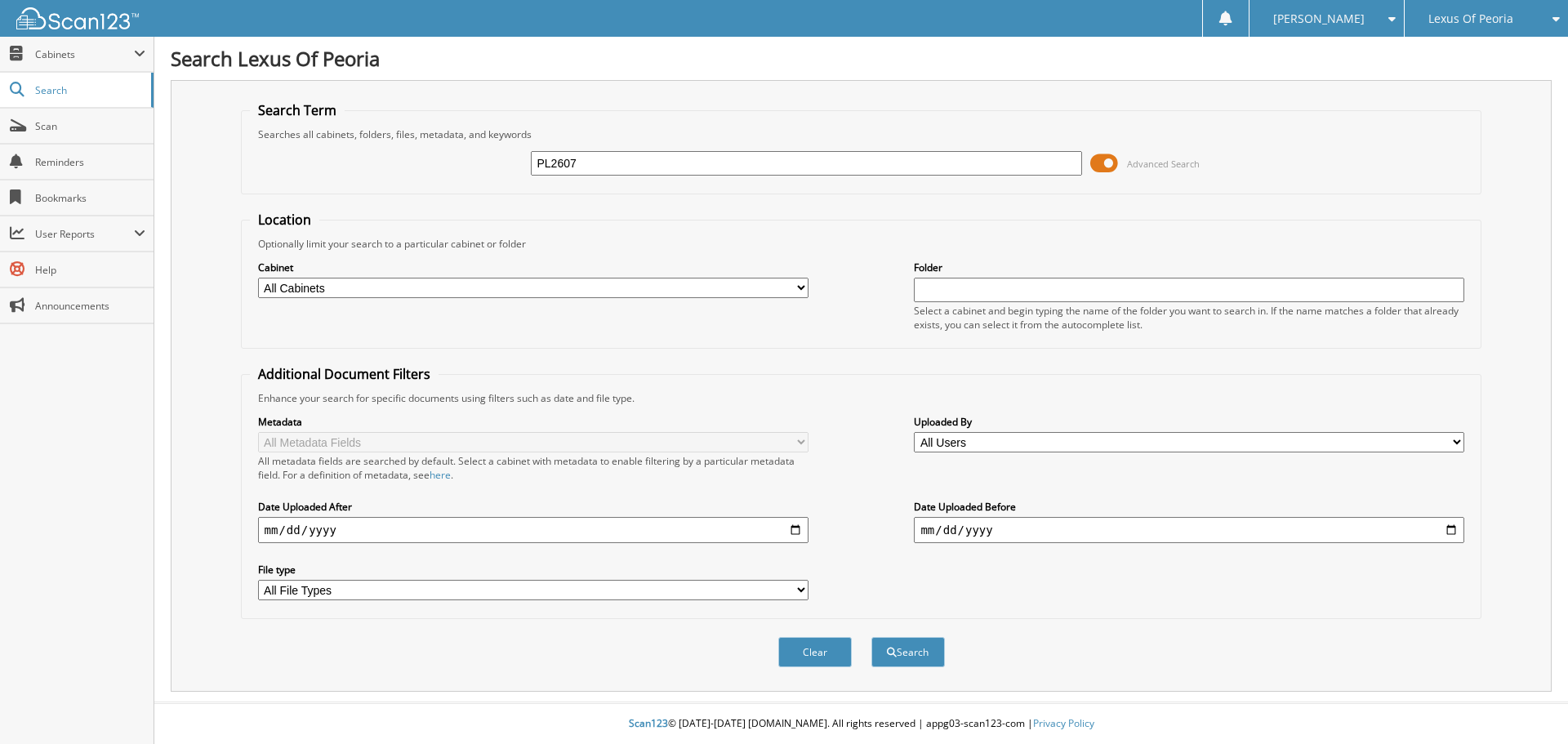
type input "PL2607"
click at [871, 637] on button "Search" at bounding box center [908, 652] width 74 height 31
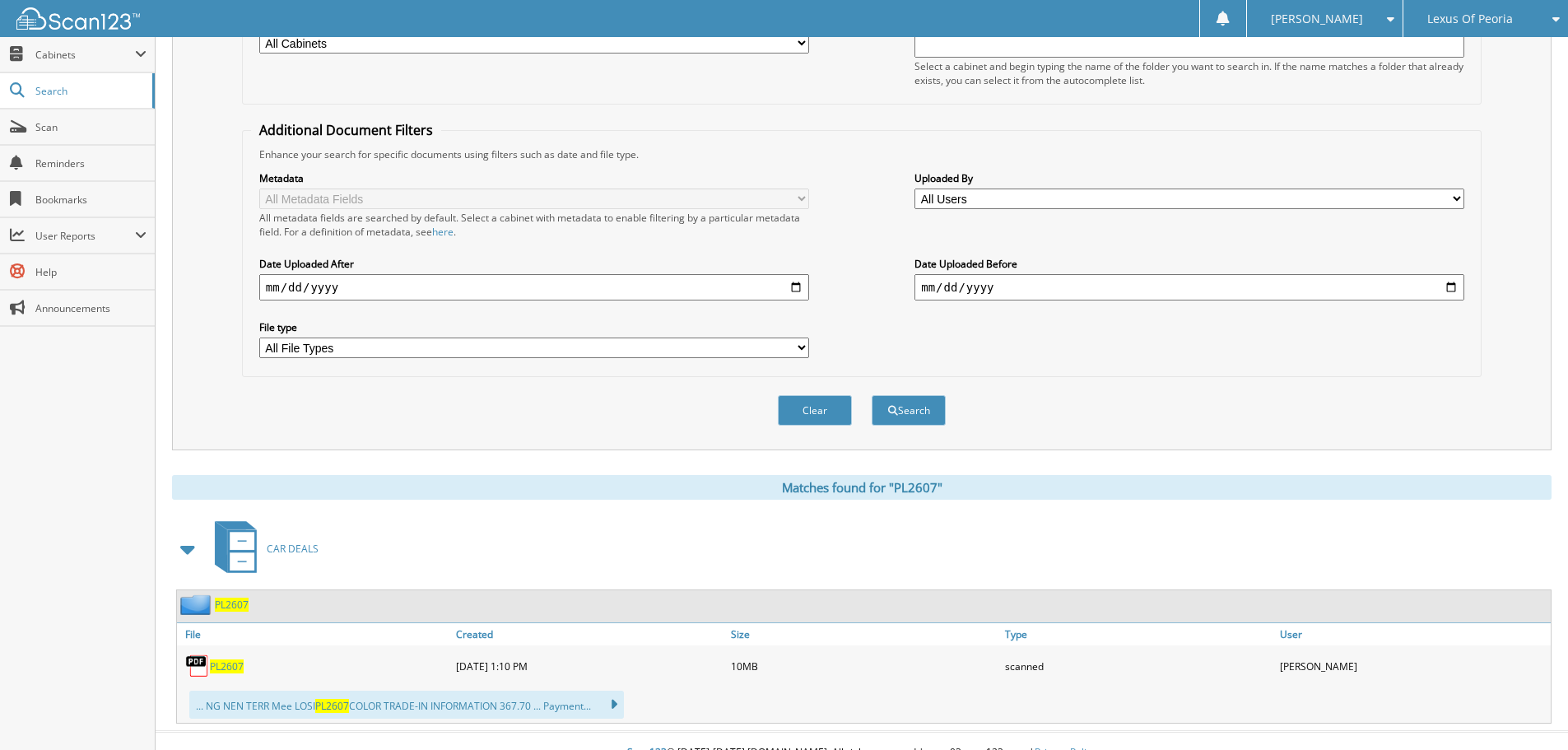
scroll to position [271, 0]
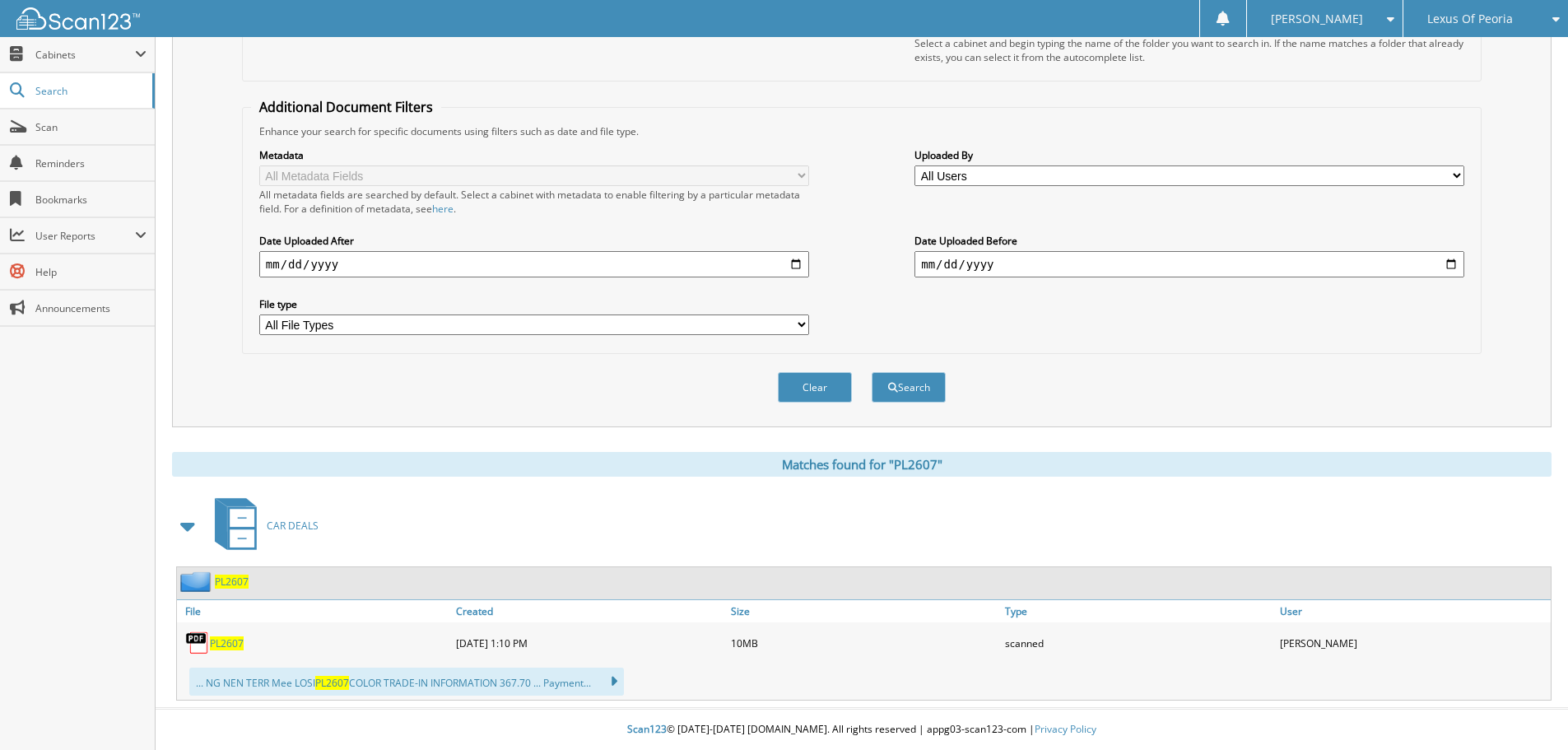
click at [232, 644] on span "PL2607" at bounding box center [226, 643] width 34 height 14
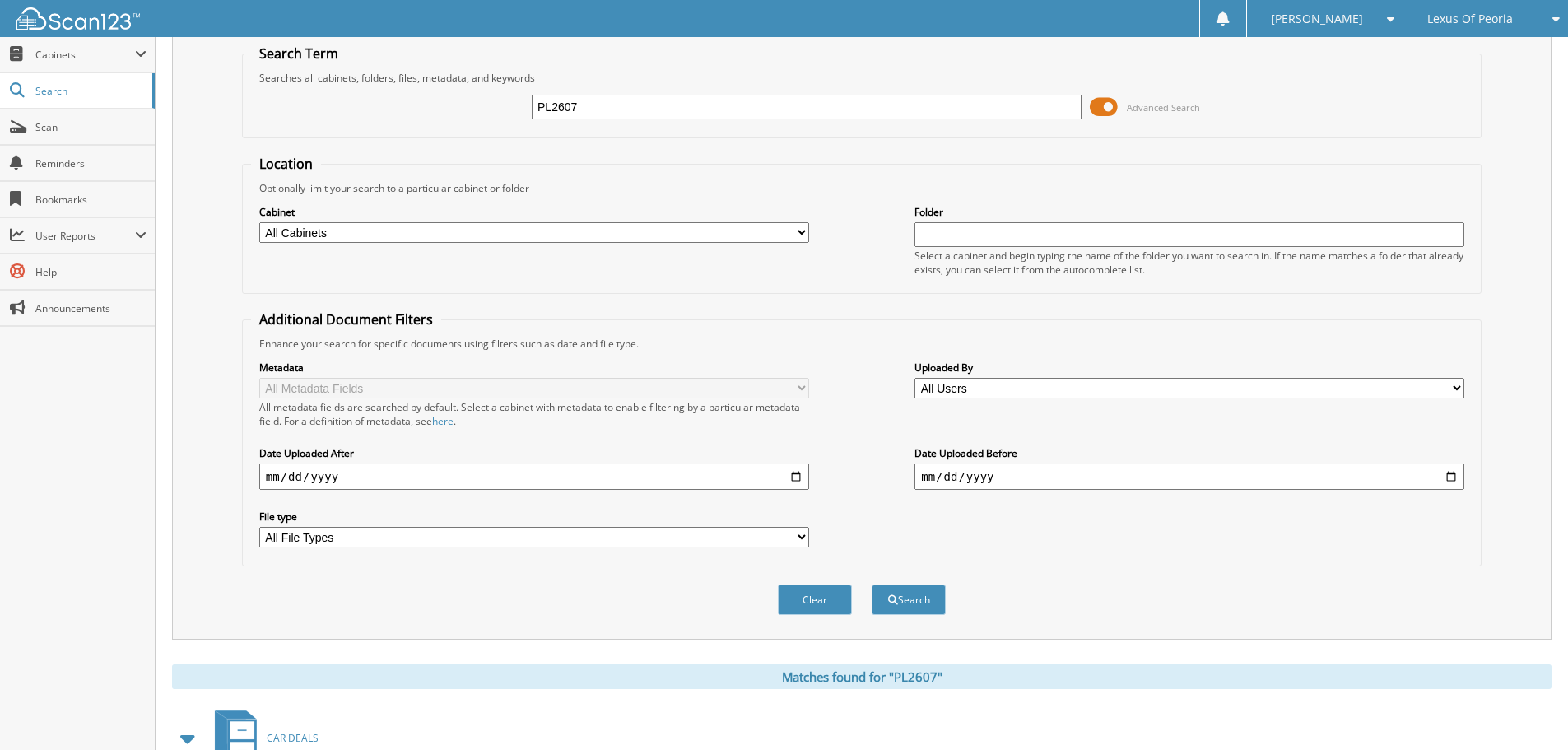
scroll to position [0, 0]
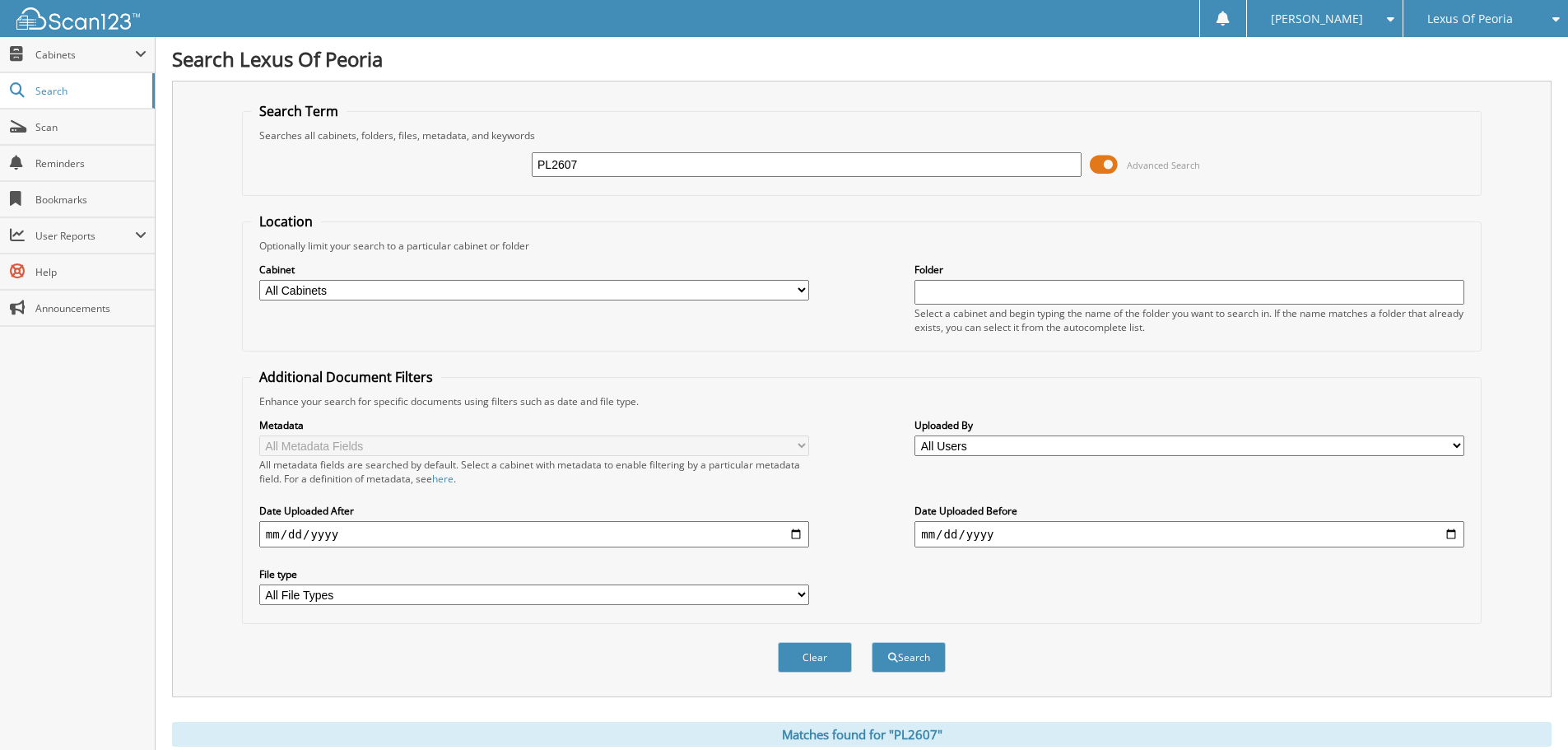
drag, startPoint x: 610, startPoint y: 159, endPoint x: 498, endPoint y: 151, distance: 112.3
click at [498, 151] on div "PL2607 Advanced Search" at bounding box center [861, 164] width 1221 height 44
type input "PL2547"
click at [872, 642] on button "Search" at bounding box center [909, 657] width 74 height 31
drag, startPoint x: 521, startPoint y: 175, endPoint x: 493, endPoint y: 172, distance: 28.2
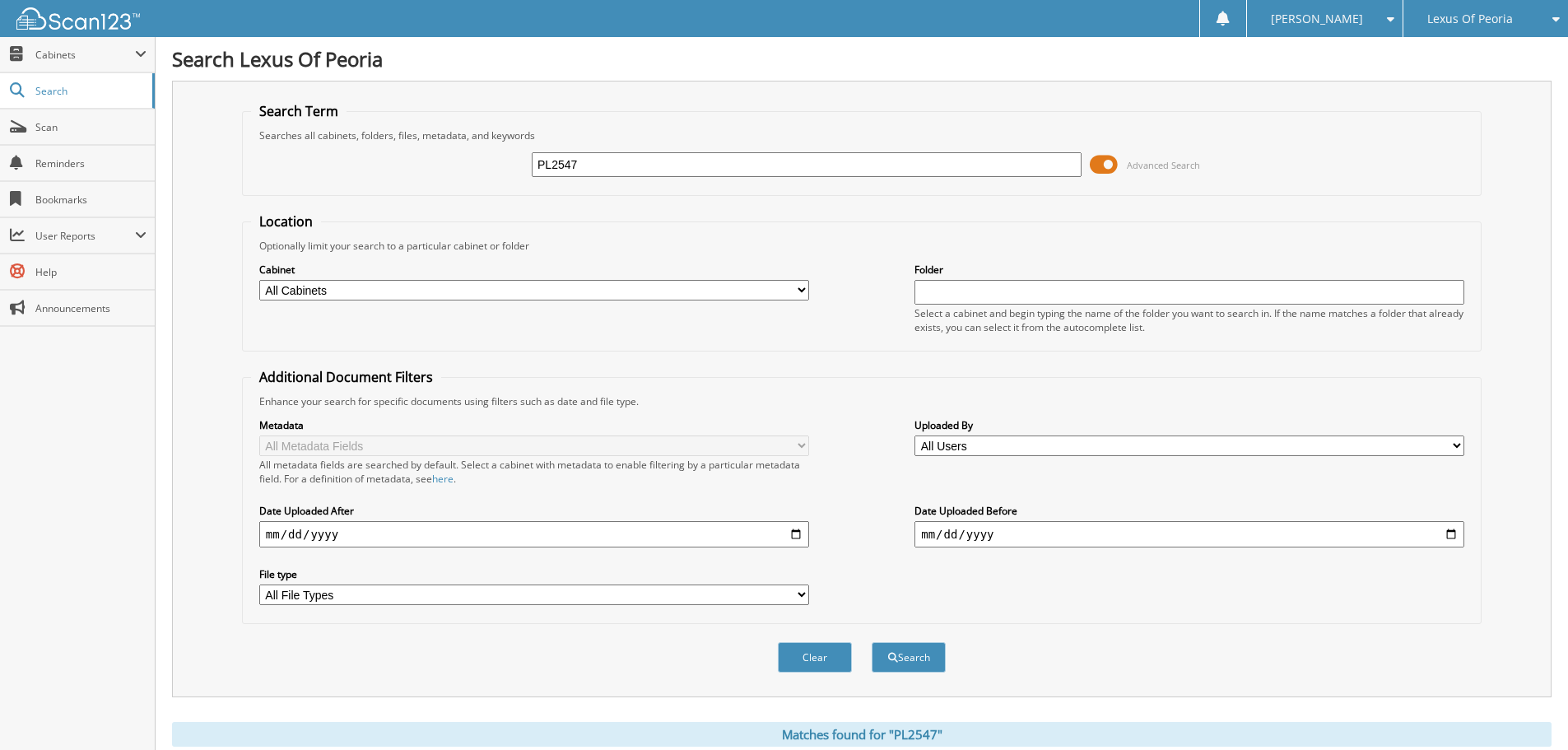
click at [493, 172] on div "PL2547 Advanced Search" at bounding box center [861, 164] width 1221 height 44
type input "PL2526"
click at [872, 642] on button "Search" at bounding box center [909, 657] width 74 height 31
drag, startPoint x: 541, startPoint y: 163, endPoint x: 491, endPoint y: 158, distance: 50.2
click at [491, 158] on div "PL2526 Advanced Search" at bounding box center [861, 164] width 1221 height 44
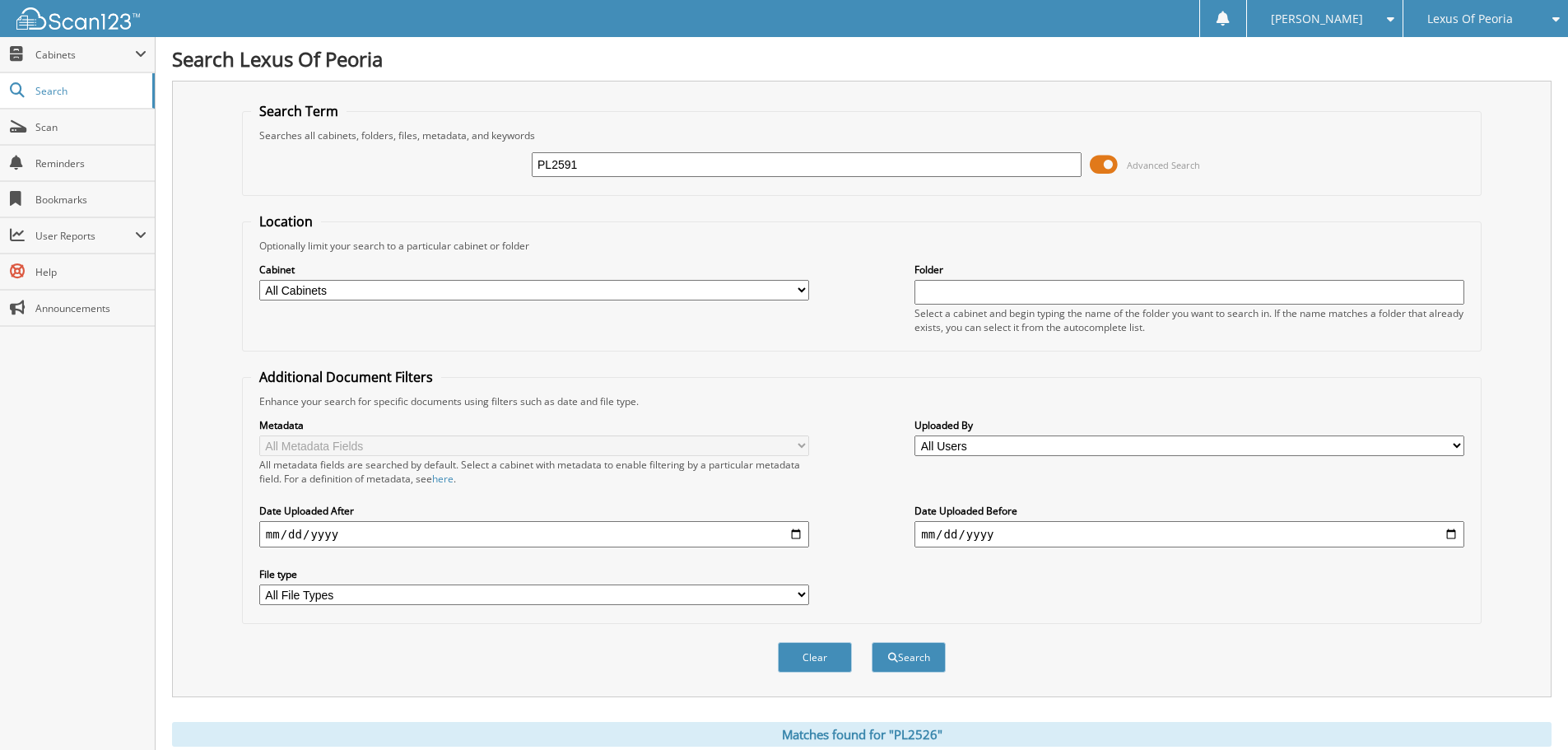
type input "PL2591"
click at [872, 642] on button "Search" at bounding box center [909, 657] width 74 height 31
drag, startPoint x: 531, startPoint y: 172, endPoint x: 499, endPoint y: 163, distance: 33.2
click at [499, 163] on div "PL2591 Advanced Search" at bounding box center [861, 164] width 1221 height 44
type input "PL2540"
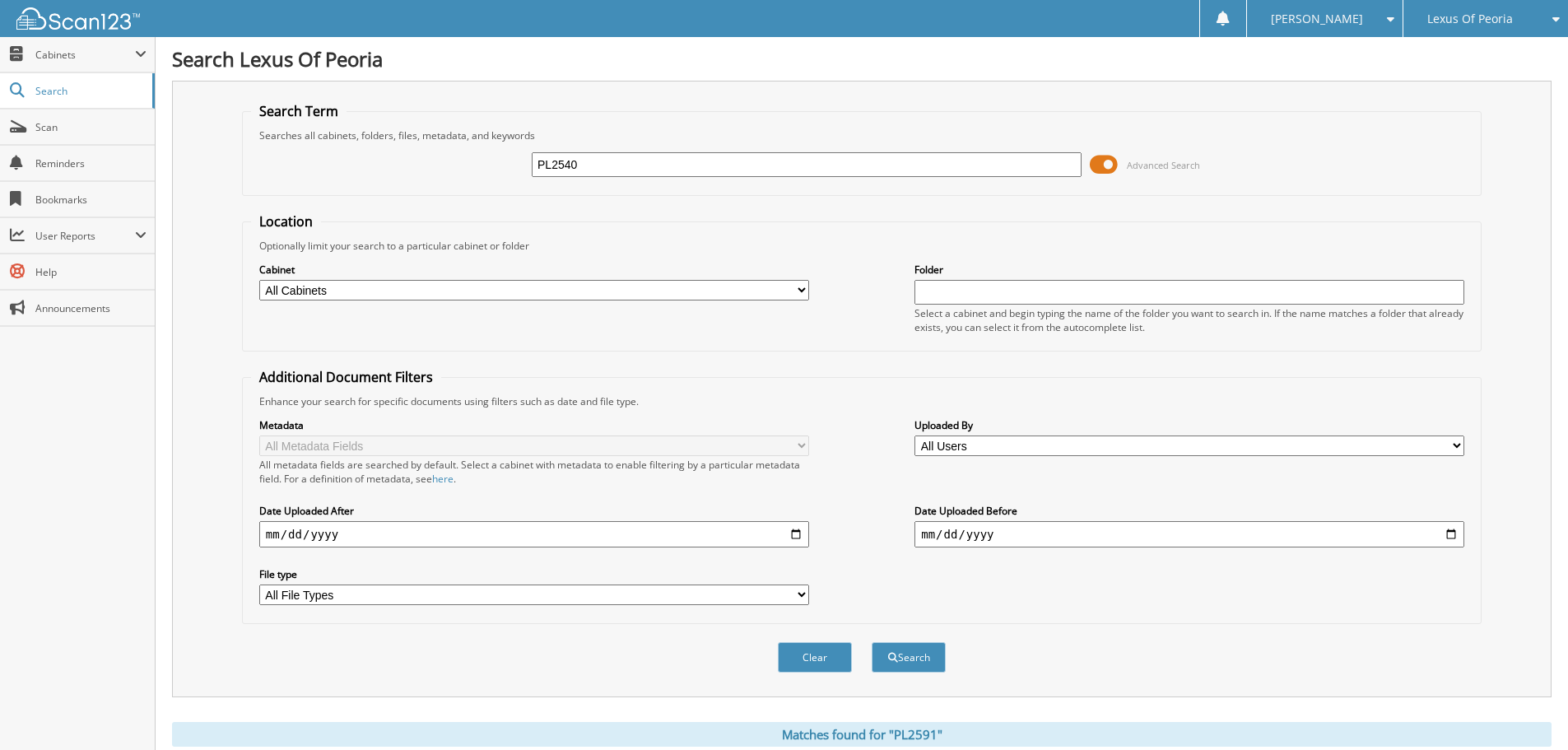
click at [872, 642] on button "Search" at bounding box center [909, 657] width 74 height 31
drag, startPoint x: 534, startPoint y: 172, endPoint x: 506, endPoint y: 163, distance: 29.4
click at [506, 163] on div "PL2540 Advanced Search" at bounding box center [861, 164] width 1221 height 44
type input "P10377A"
click at [872, 642] on button "Search" at bounding box center [909, 657] width 74 height 31
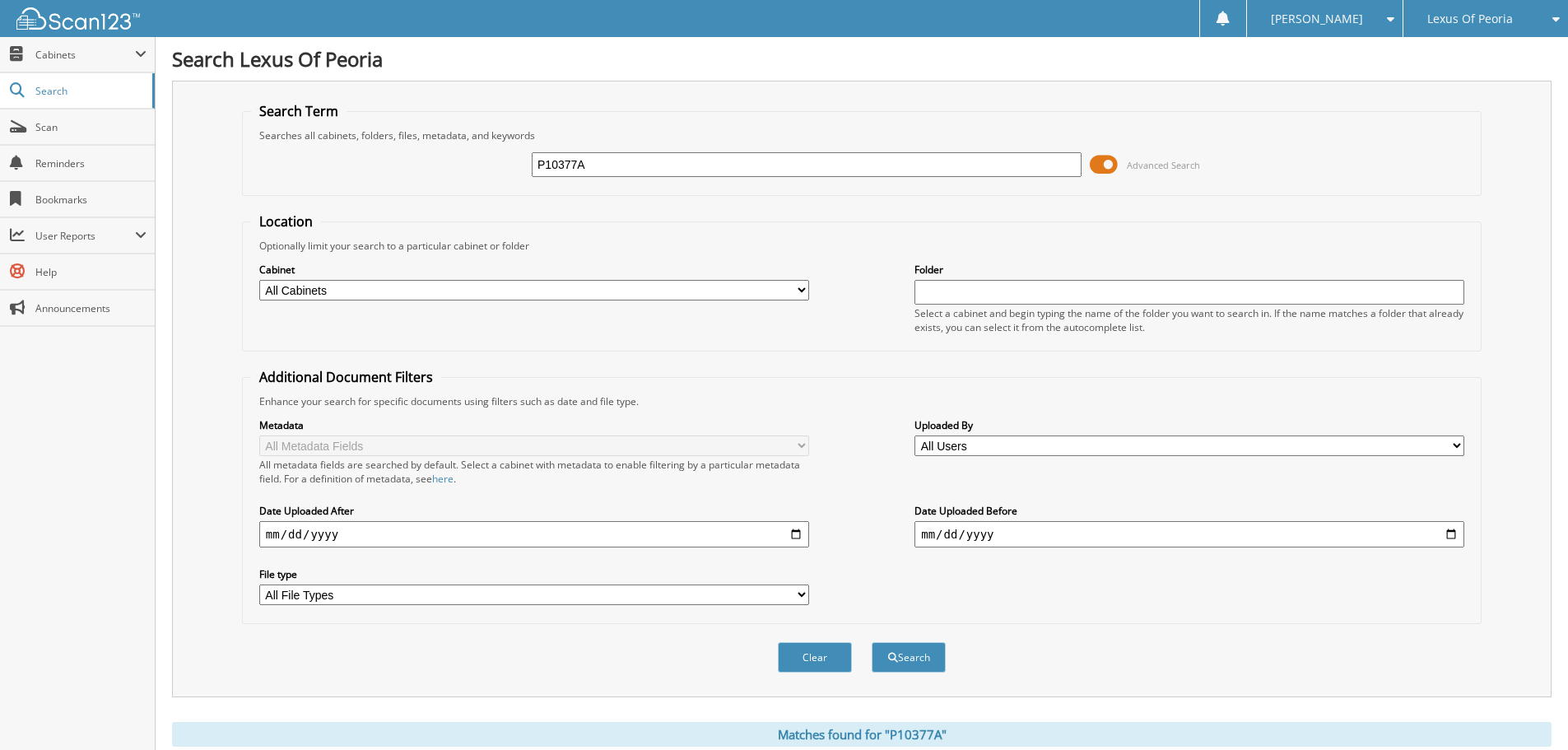
drag, startPoint x: 623, startPoint y: 163, endPoint x: 479, endPoint y: 147, distance: 144.9
click at [479, 147] on div "P10377A Advanced Search" at bounding box center [861, 164] width 1221 height 44
type input "PL2479A"
click at [872, 642] on button "Search" at bounding box center [909, 657] width 74 height 31
drag, startPoint x: 616, startPoint y: 167, endPoint x: 509, endPoint y: 163, distance: 107.1
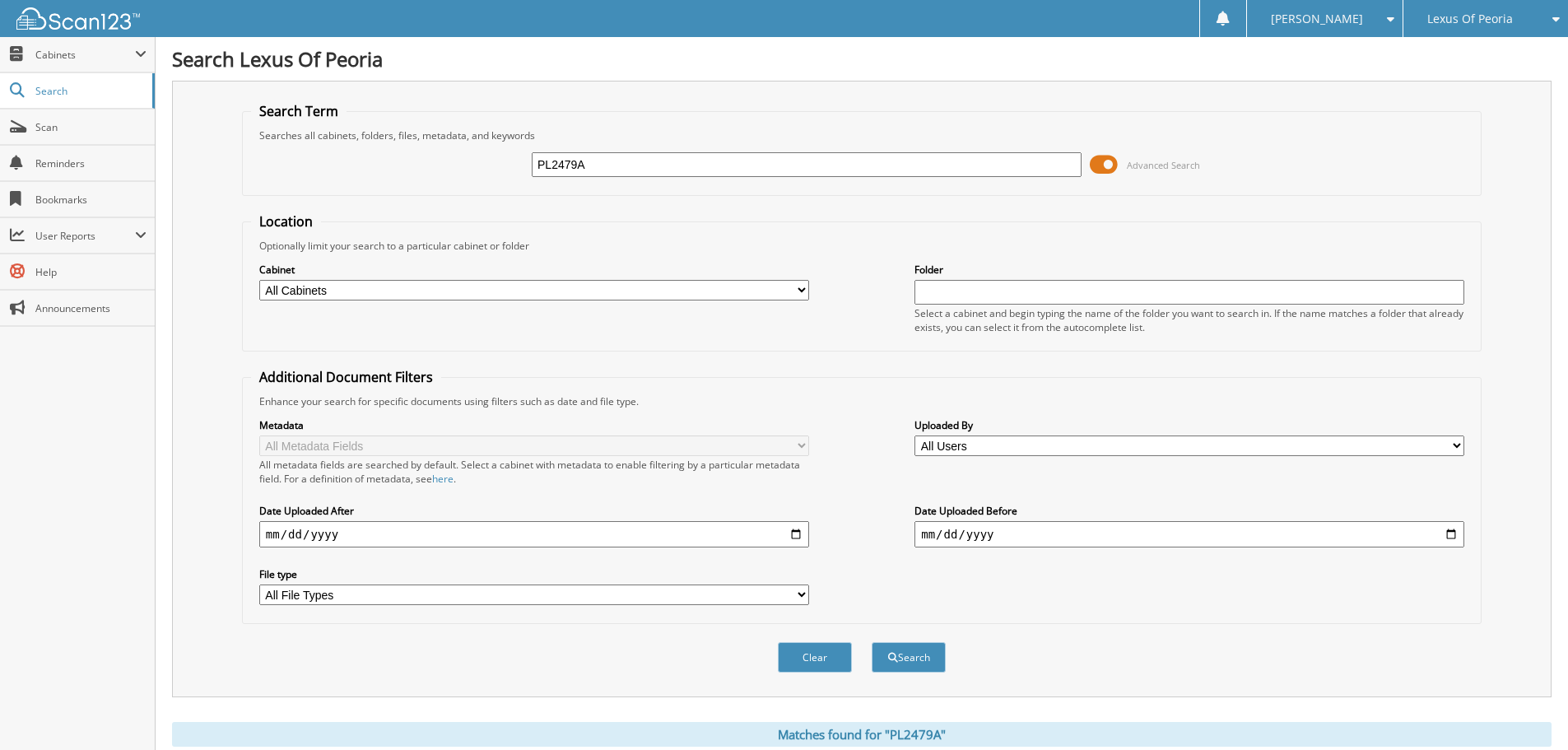
click at [509, 163] on div "PL2479A Advanced Search" at bounding box center [861, 164] width 1221 height 44
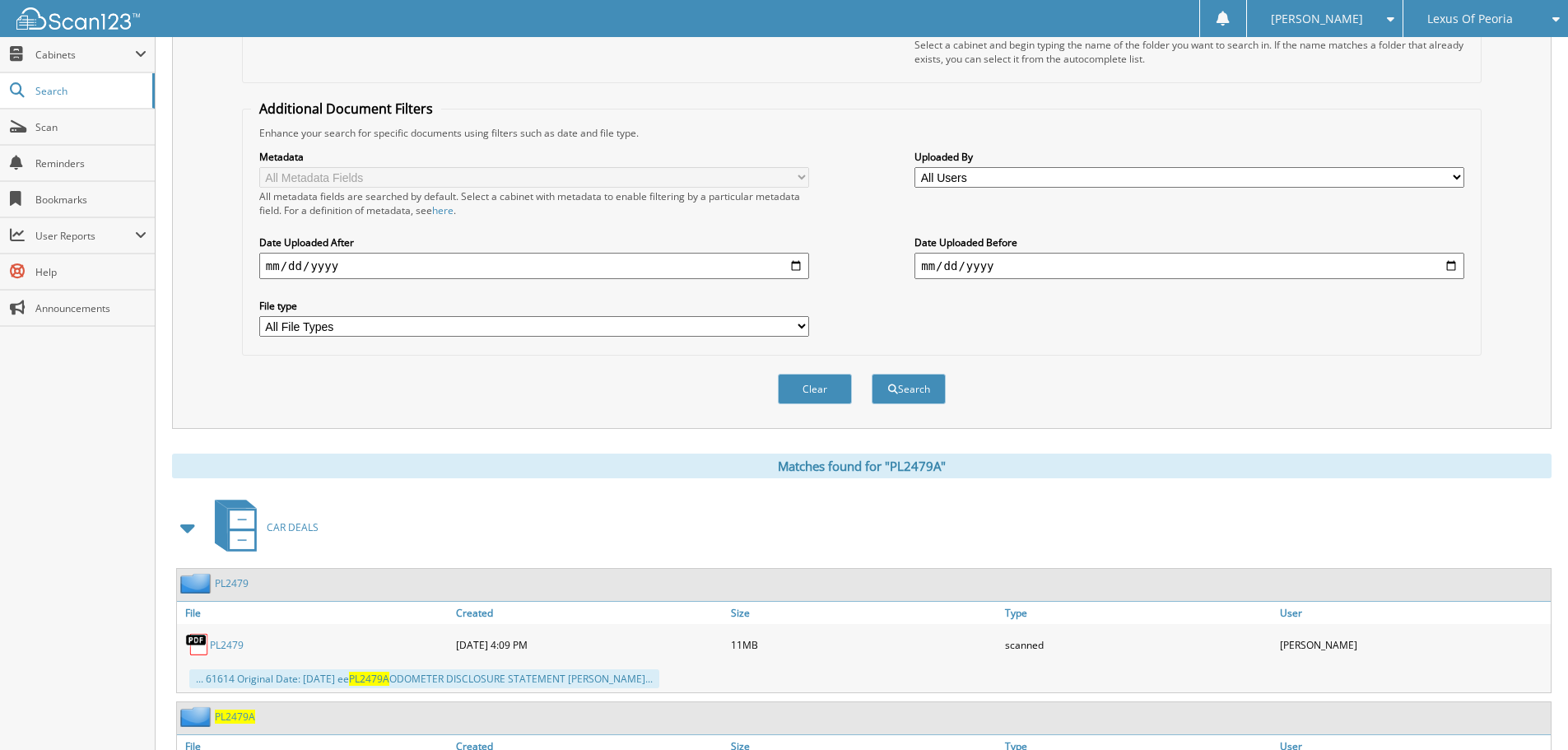
scroll to position [368, 0]
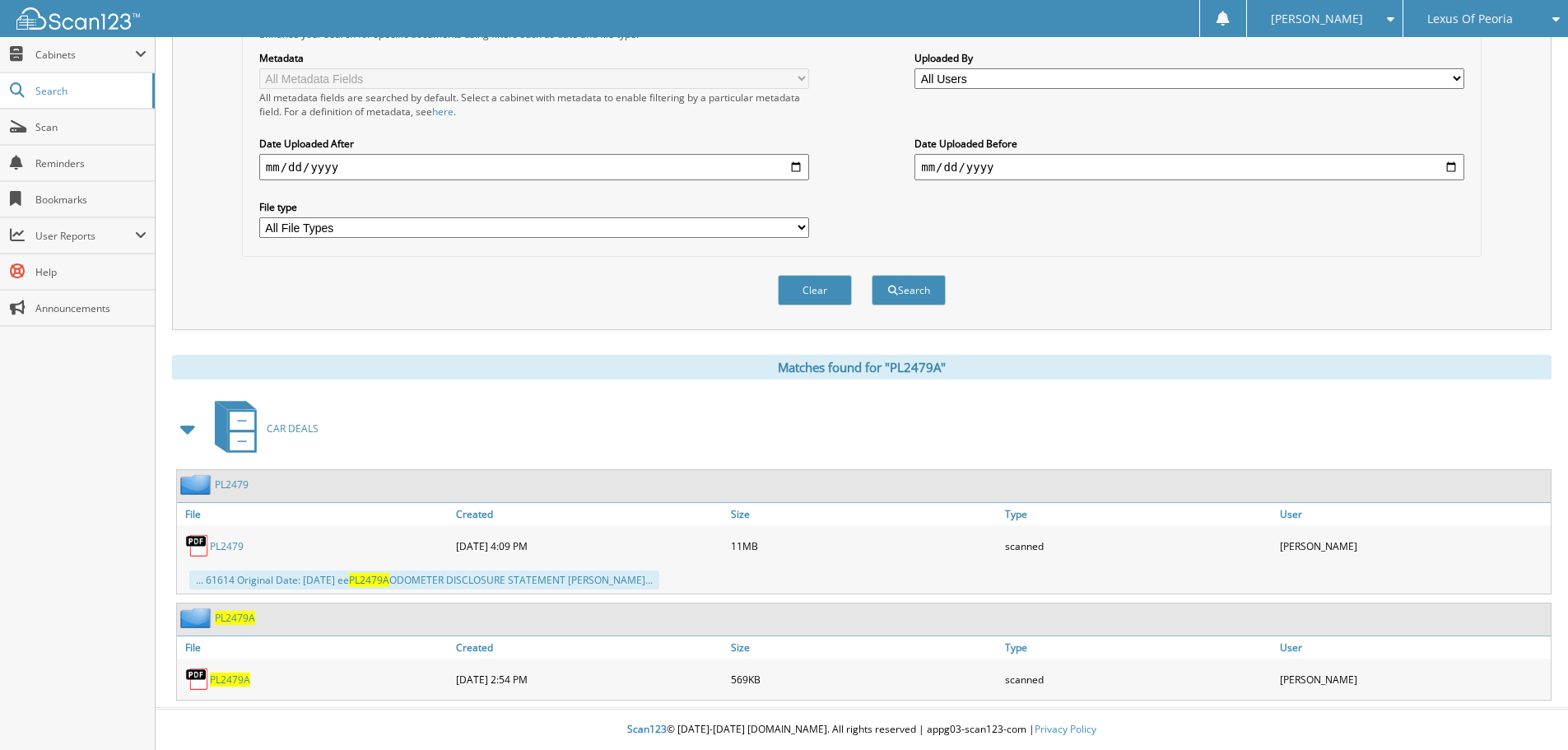
type input "DPL2339B"
drag, startPoint x: 224, startPoint y: 682, endPoint x: 233, endPoint y: 691, distance: 12.7
click at [224, 684] on span "PL2479A" at bounding box center [230, 679] width 40 height 14
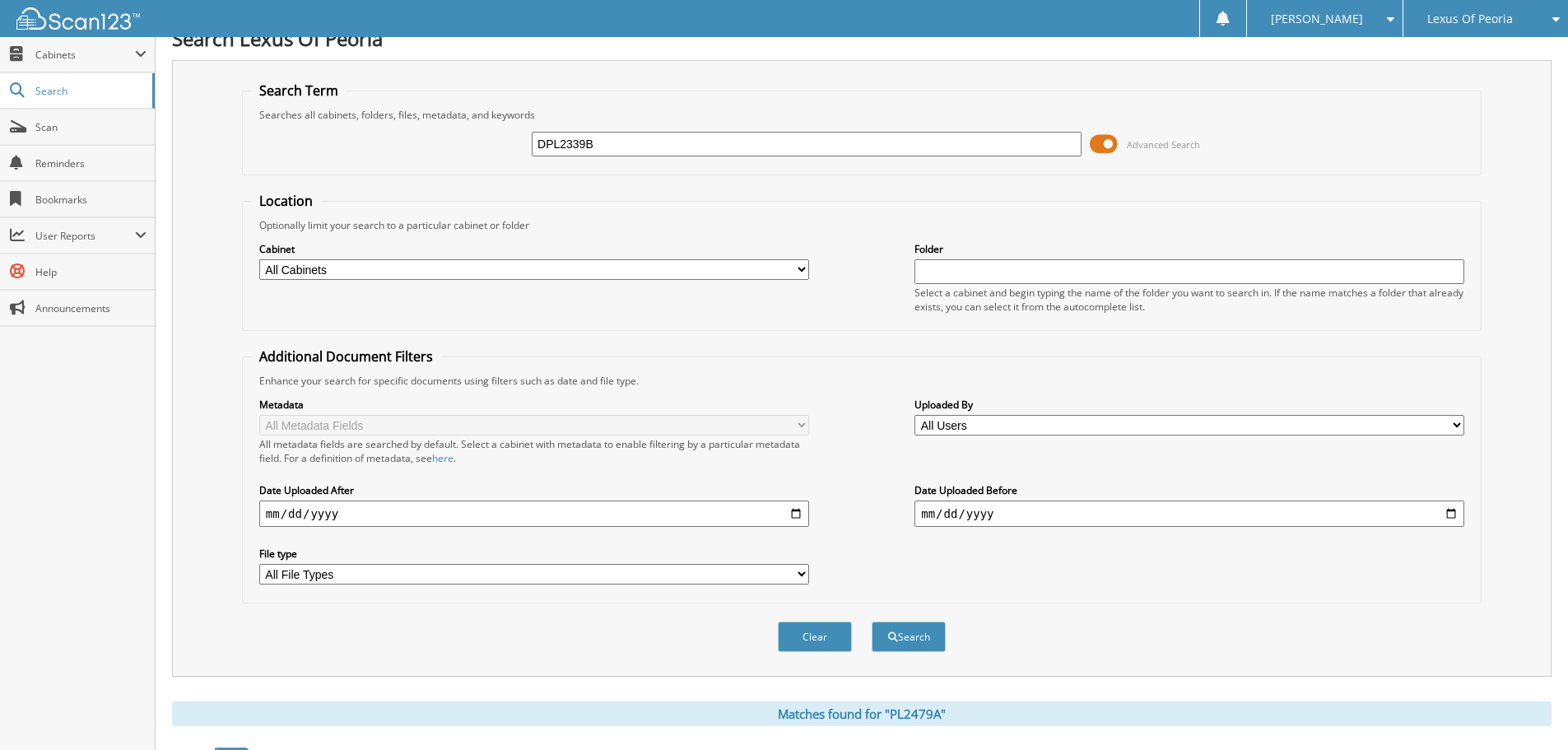
scroll to position [0, 0]
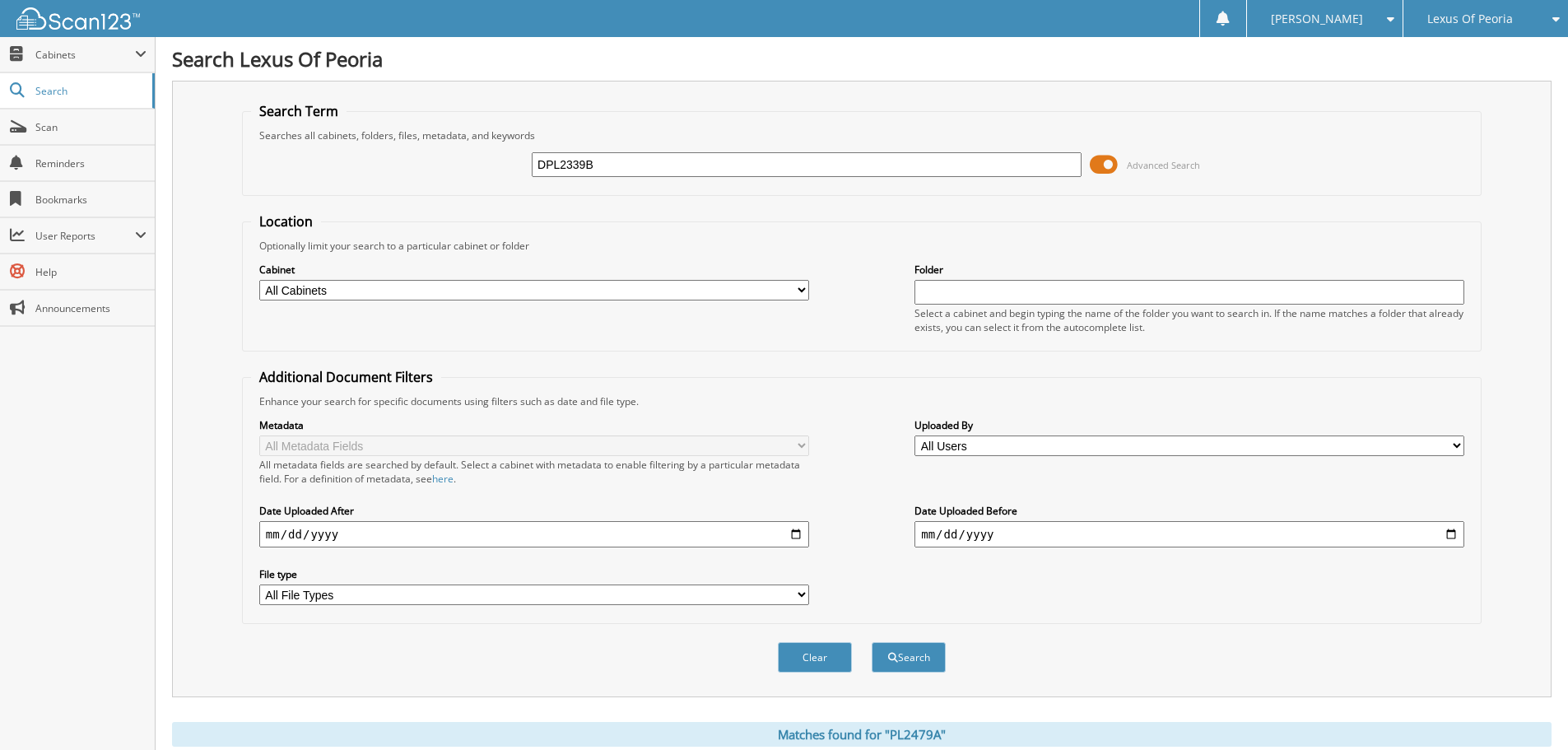
click at [634, 154] on input "DPL2339B" at bounding box center [807, 164] width 550 height 25
click at [872, 642] on button "Search" at bounding box center [909, 657] width 74 height 31
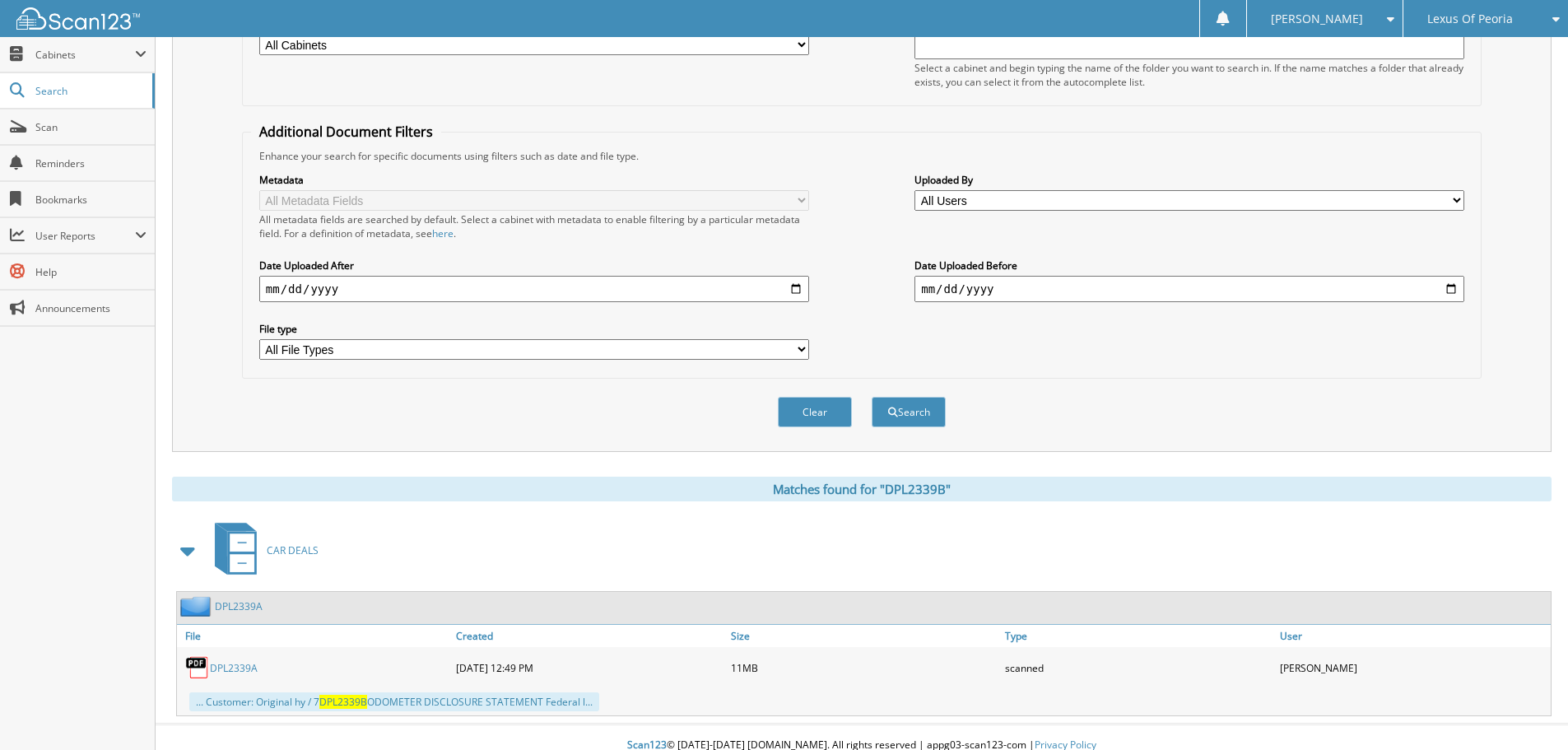
scroll to position [262, 0]
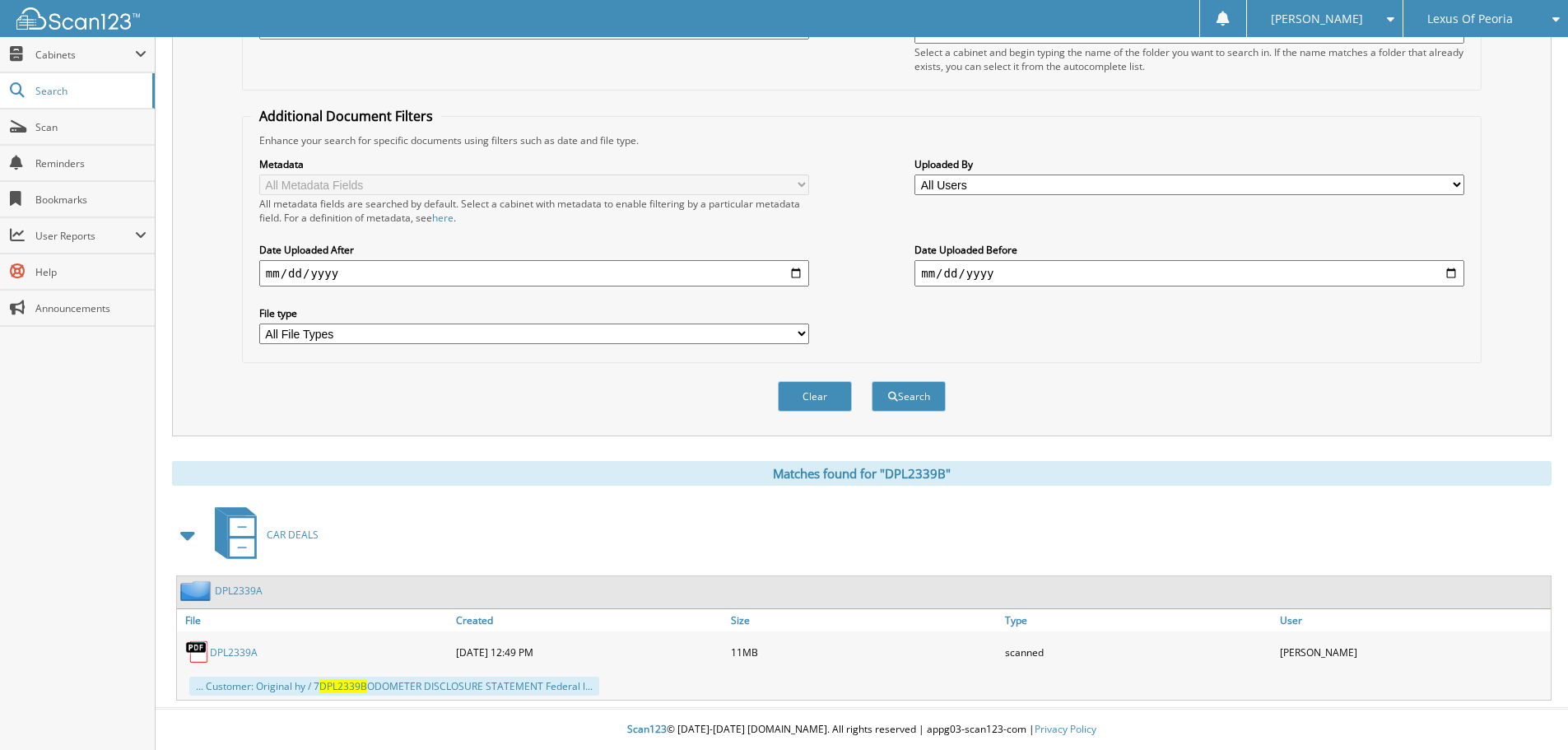
click at [233, 654] on link "DPL2339A" at bounding box center [233, 652] width 48 height 14
